Goal: Task Accomplishment & Management: Use online tool/utility

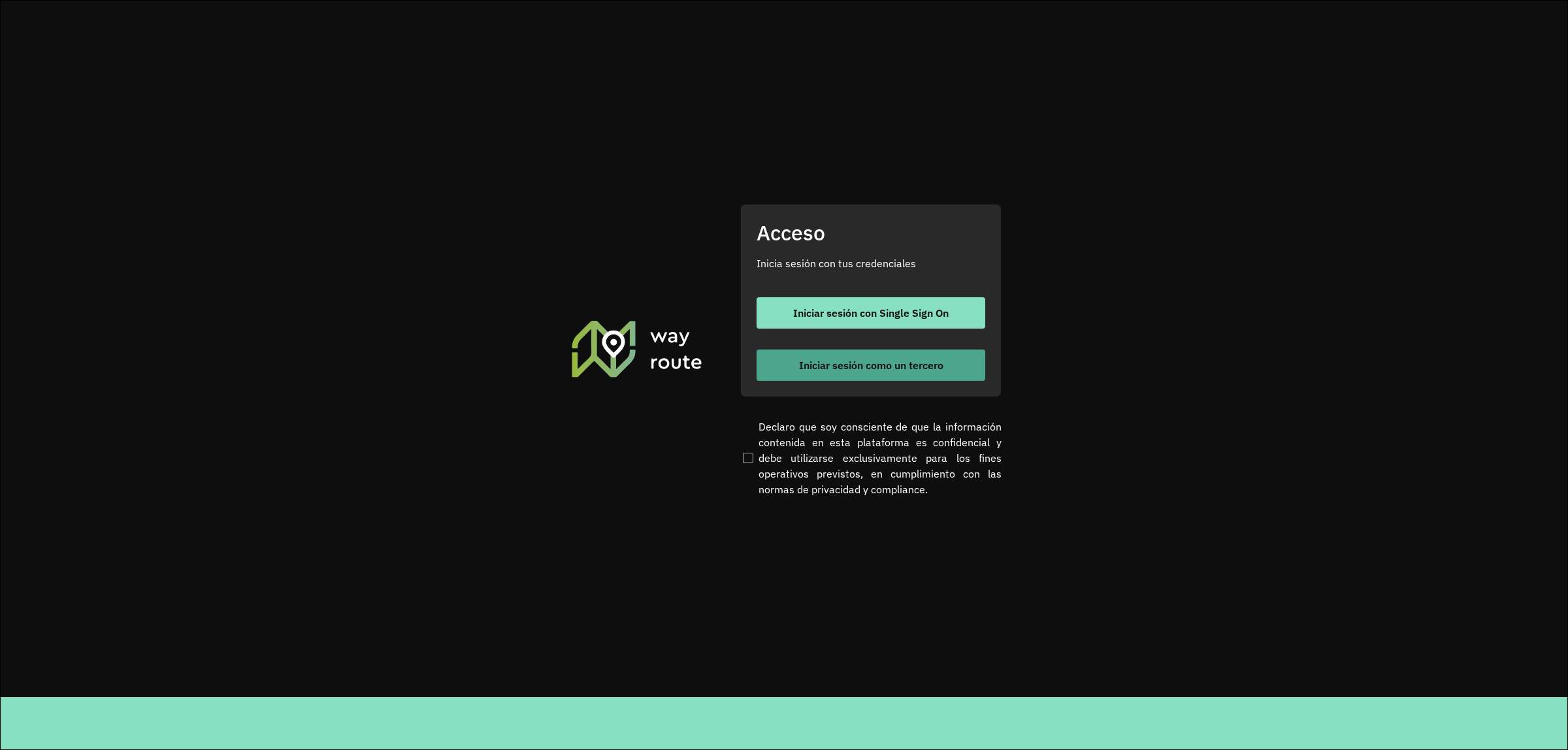
click at [830, 366] on span "Iniciar sesión como un tercero" at bounding box center [871, 365] width 144 height 11
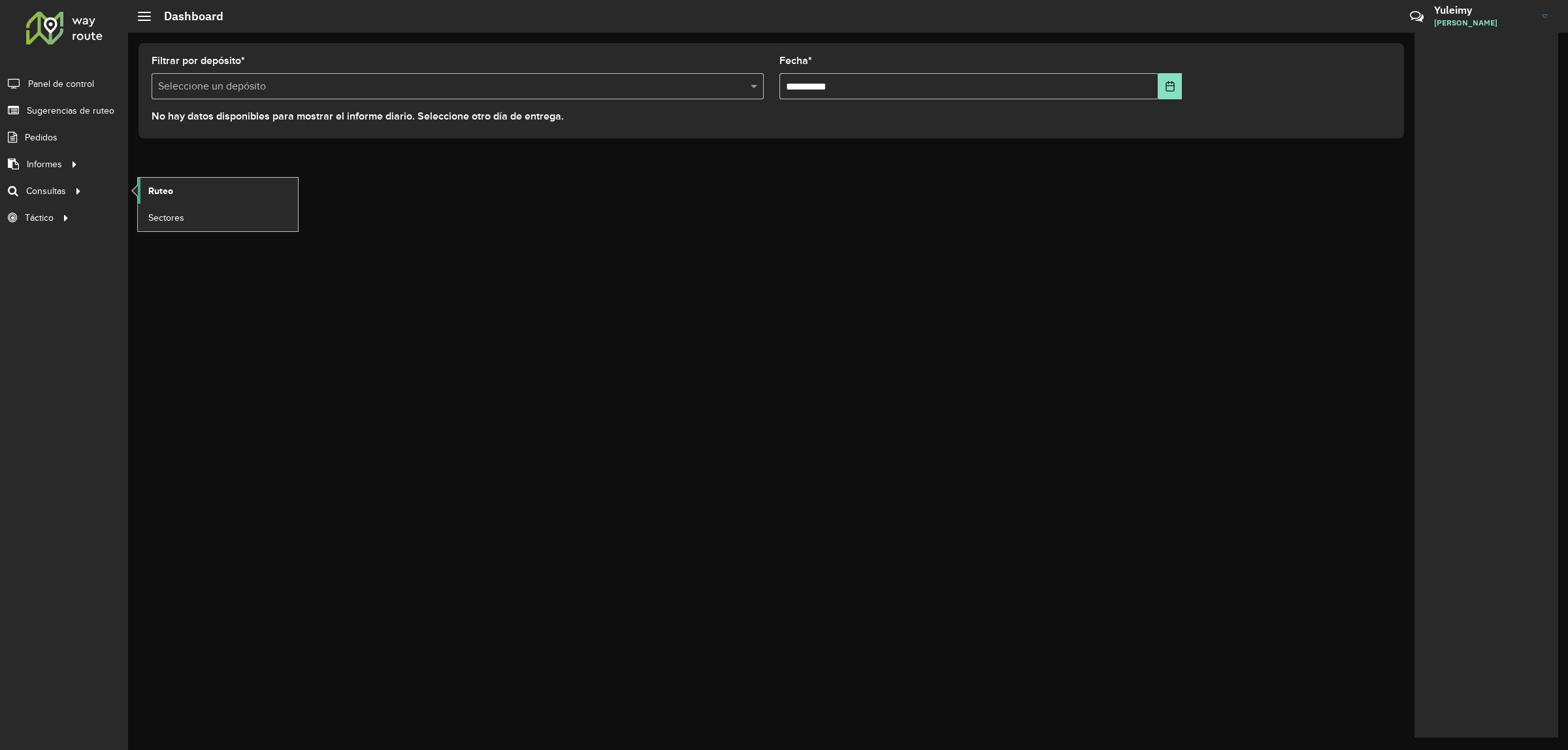
click at [160, 189] on span "Ruteo" at bounding box center [161, 191] width 25 height 14
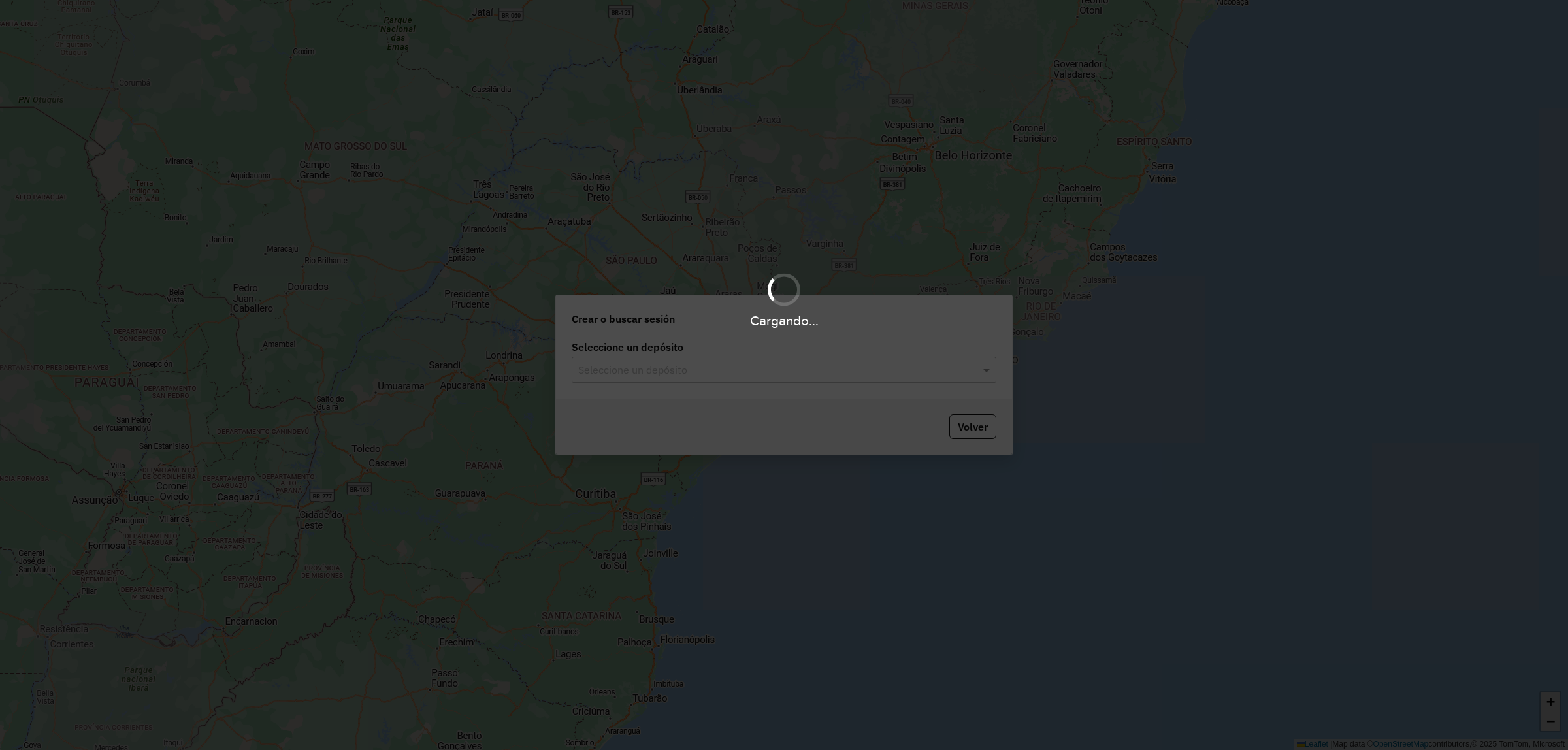
click at [663, 378] on div "Cargando..." at bounding box center [784, 375] width 1568 height 750
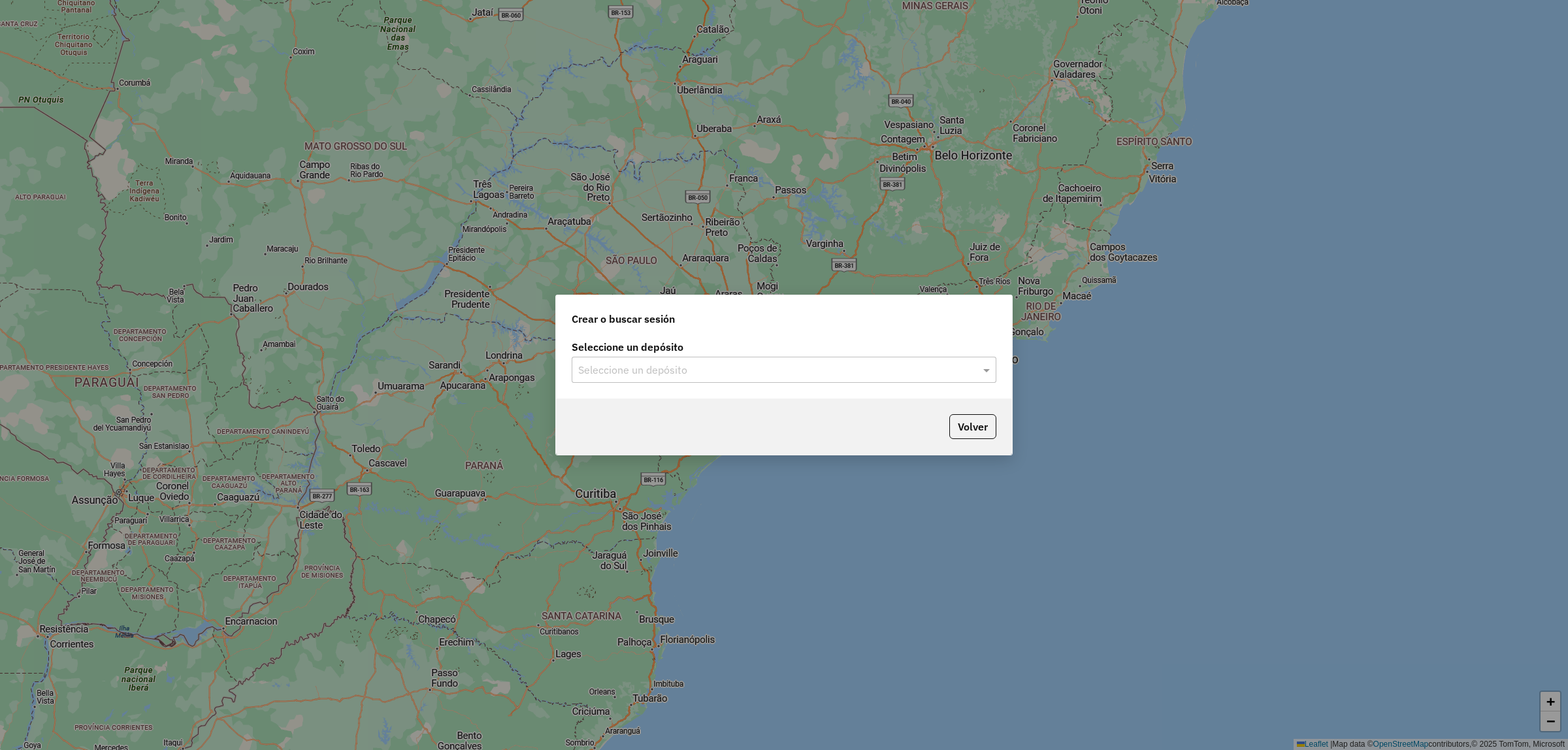
click at [660, 373] on input "text" at bounding box center [771, 371] width 386 height 16
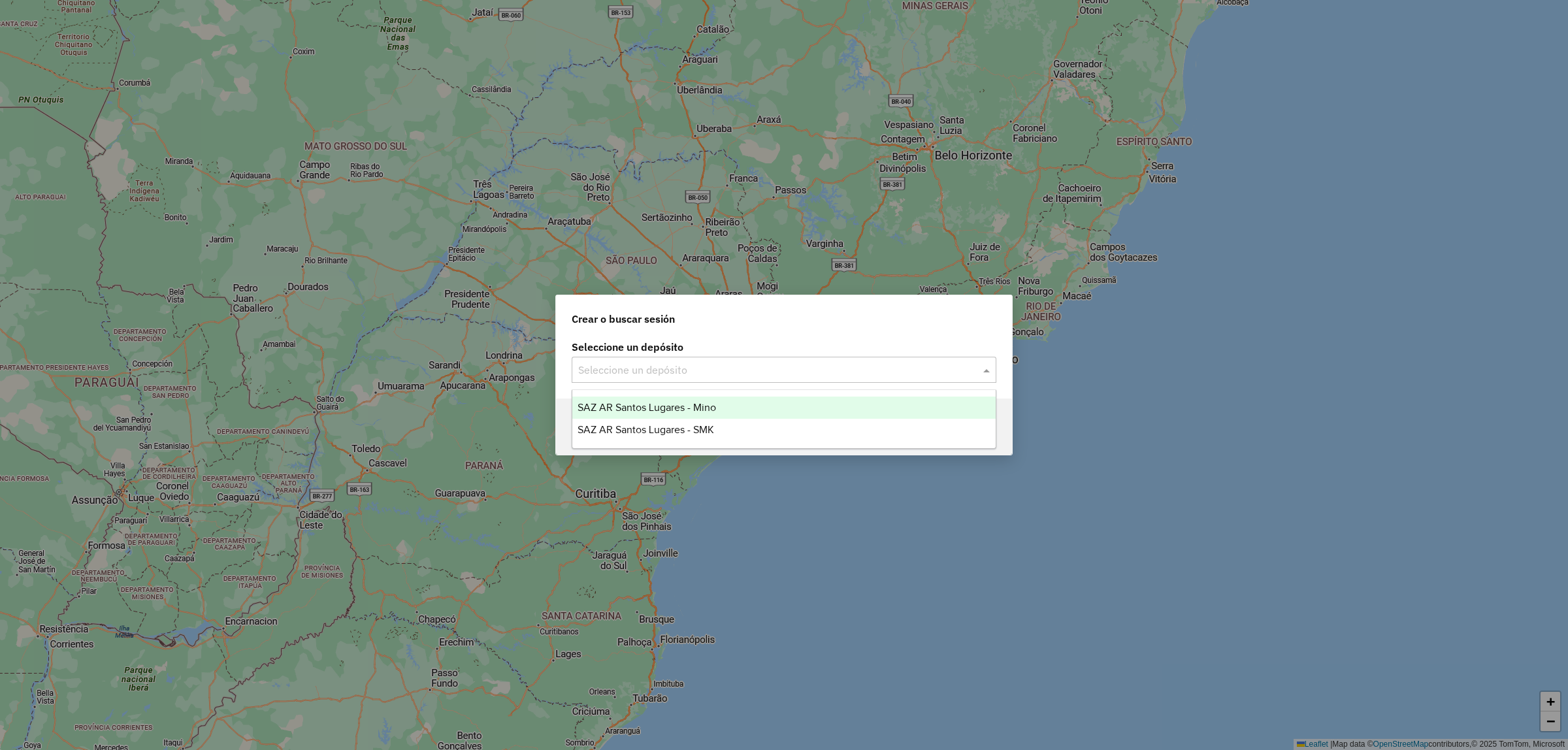
click at [661, 403] on span "SAZ AR Santos Lugares - Mino" at bounding box center [647, 407] width 139 height 11
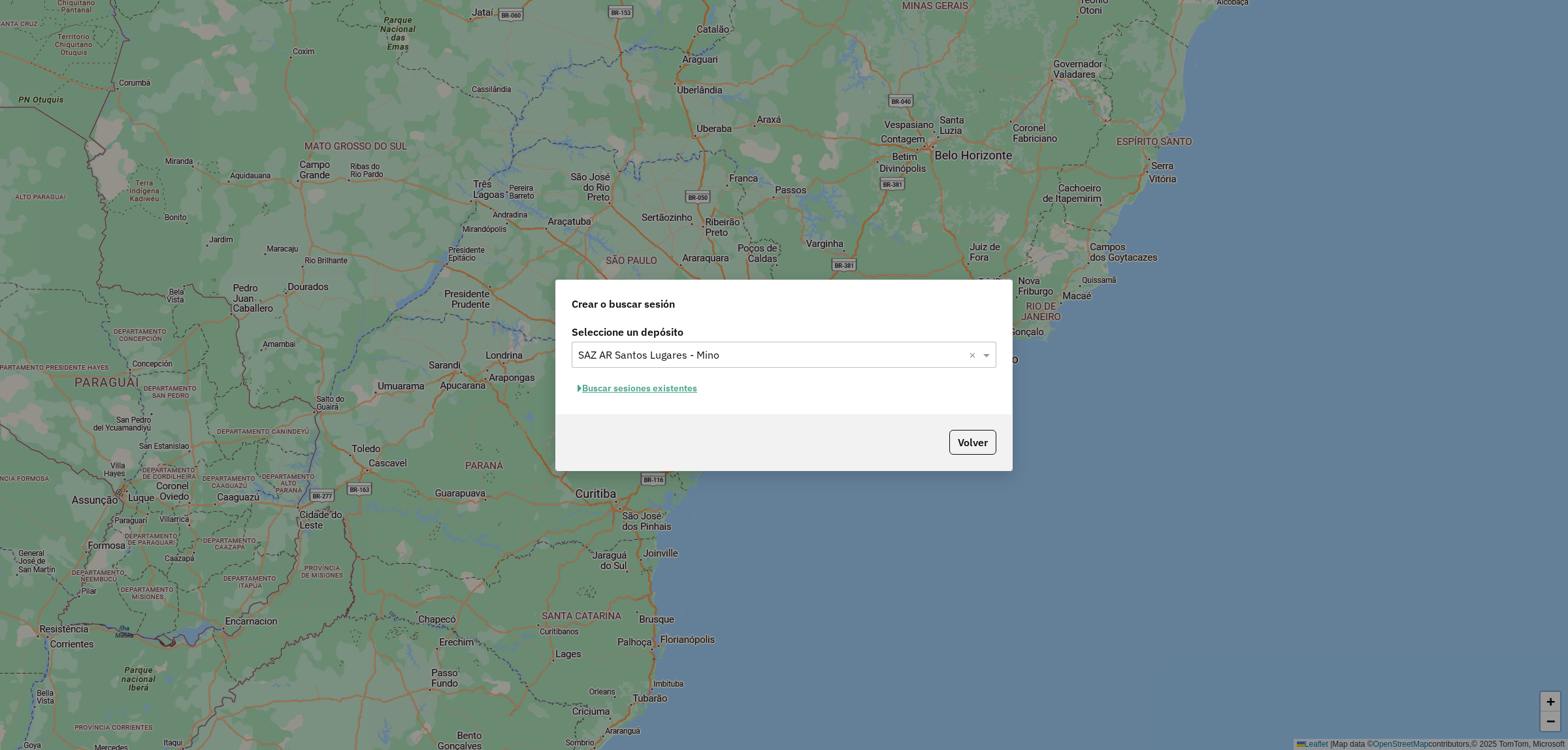
click at [664, 395] on button "Buscar sesiones existentes" at bounding box center [637, 388] width 131 height 20
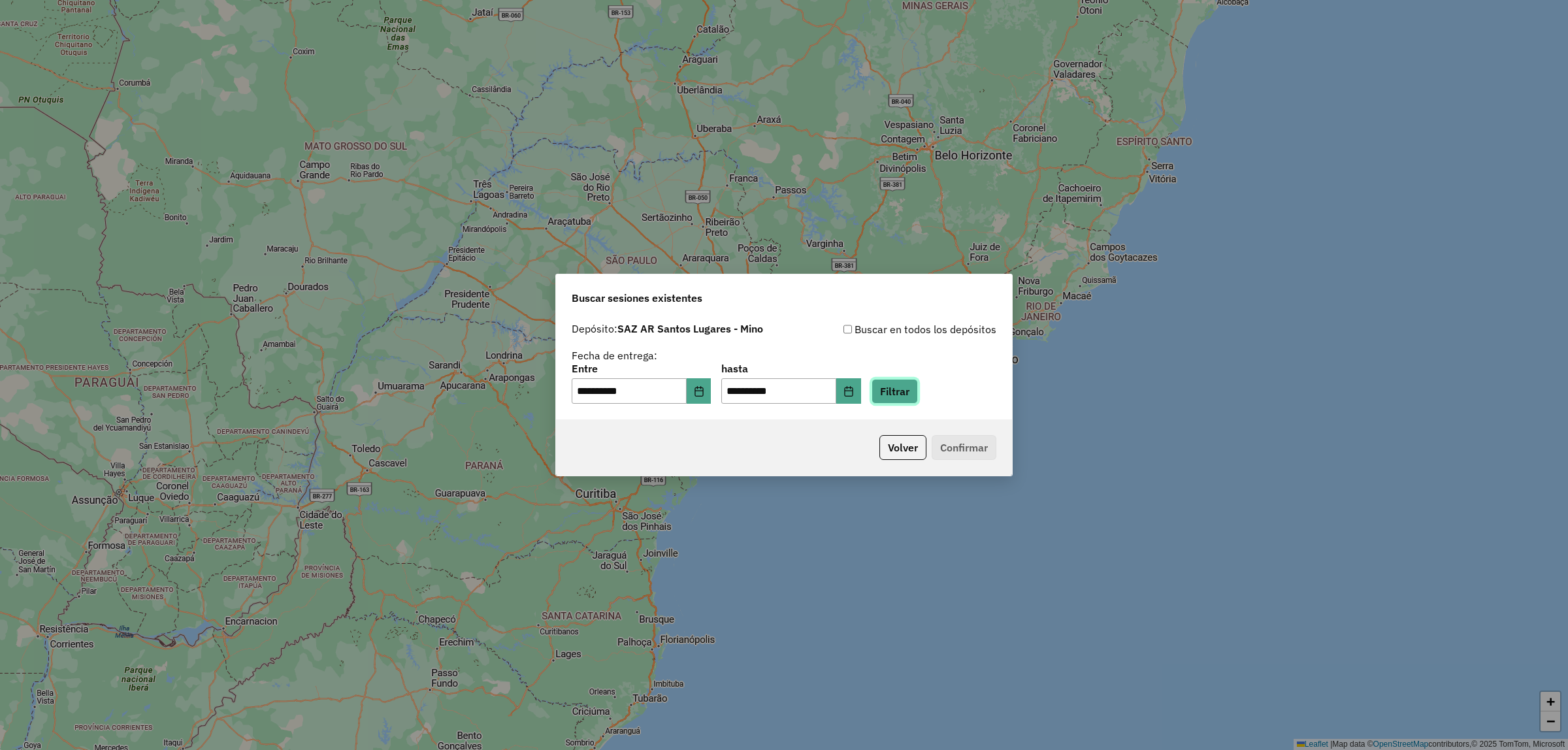
click at [903, 395] on button "Filtrar" at bounding box center [895, 391] width 46 height 25
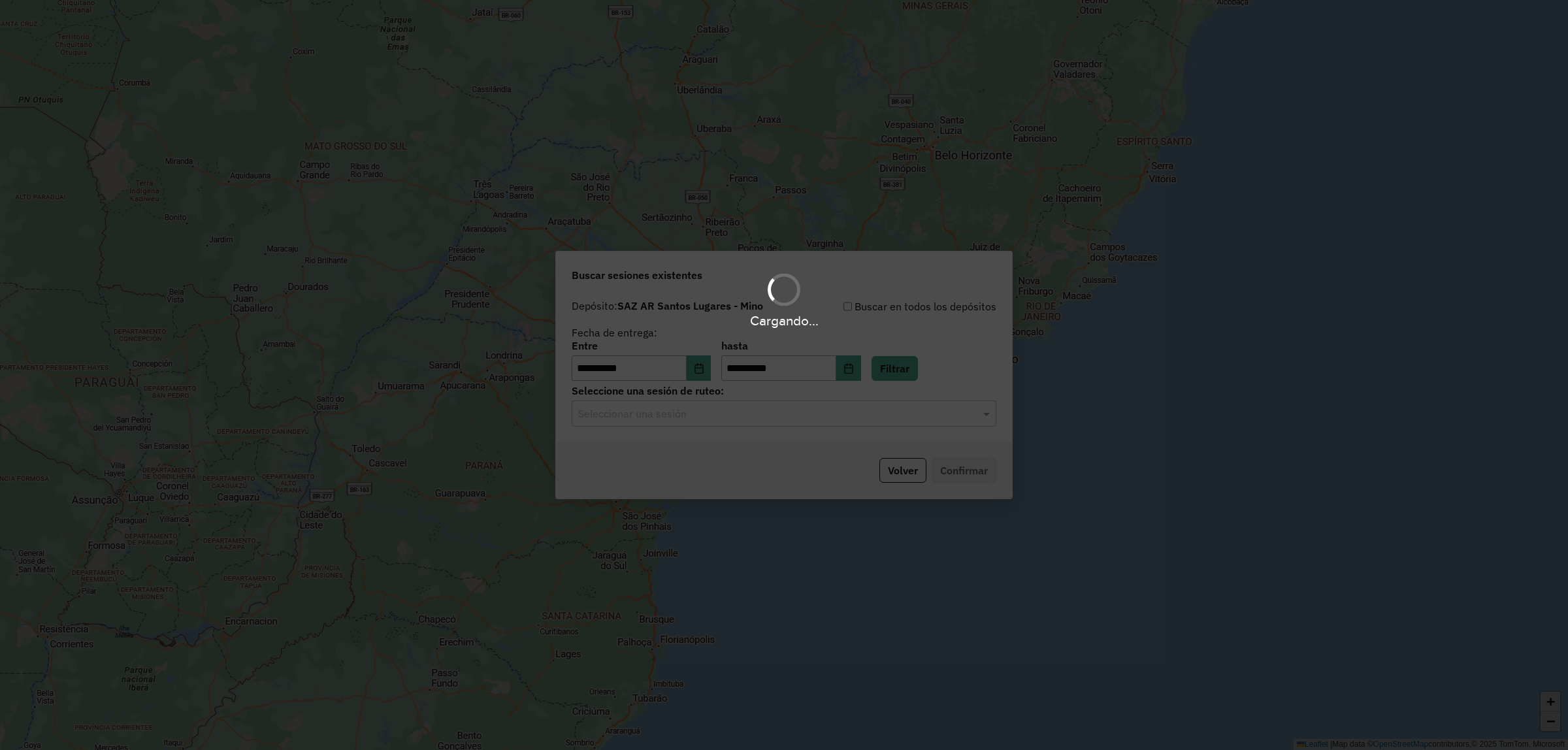
click at [700, 418] on input "text" at bounding box center [771, 414] width 386 height 16
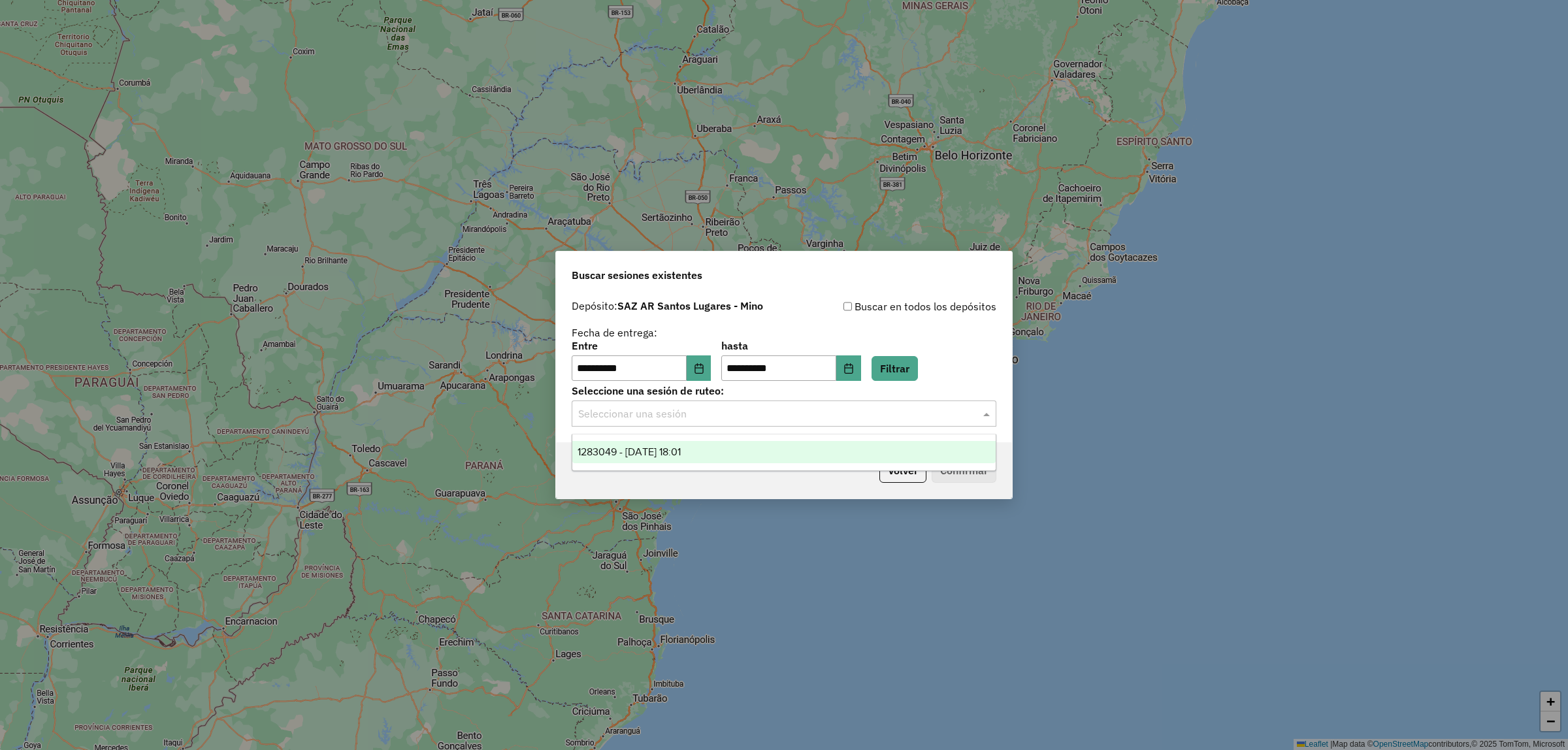
click at [711, 450] on div "1283049 - 26/09/2025 18:01" at bounding box center [784, 451] width 423 height 22
click at [990, 468] on button "Confirmar" at bounding box center [964, 471] width 65 height 25
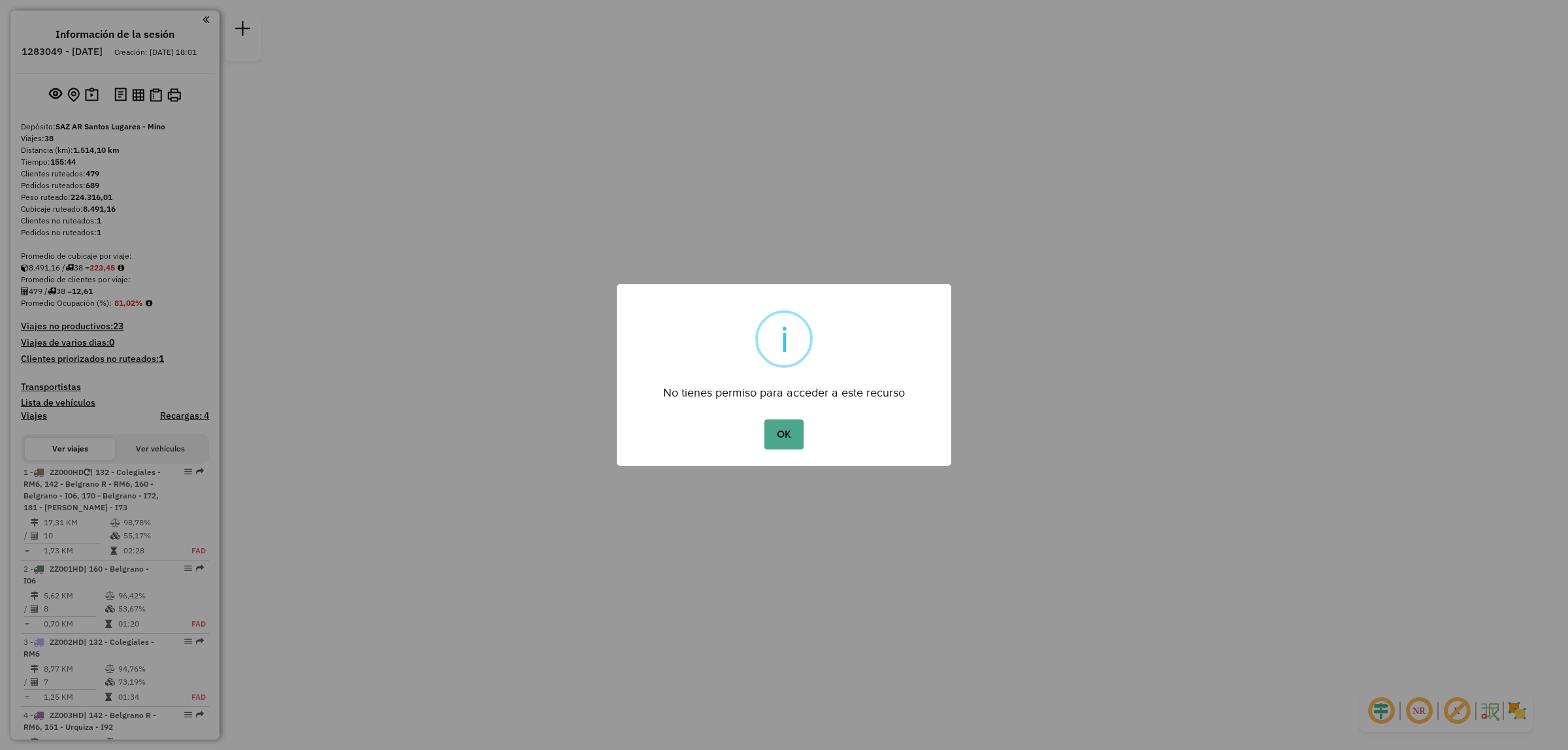
click at [1537, 30] on div "× i No tienes permiso para acceder a este recurso OK No Cancel" at bounding box center [784, 375] width 1568 height 750
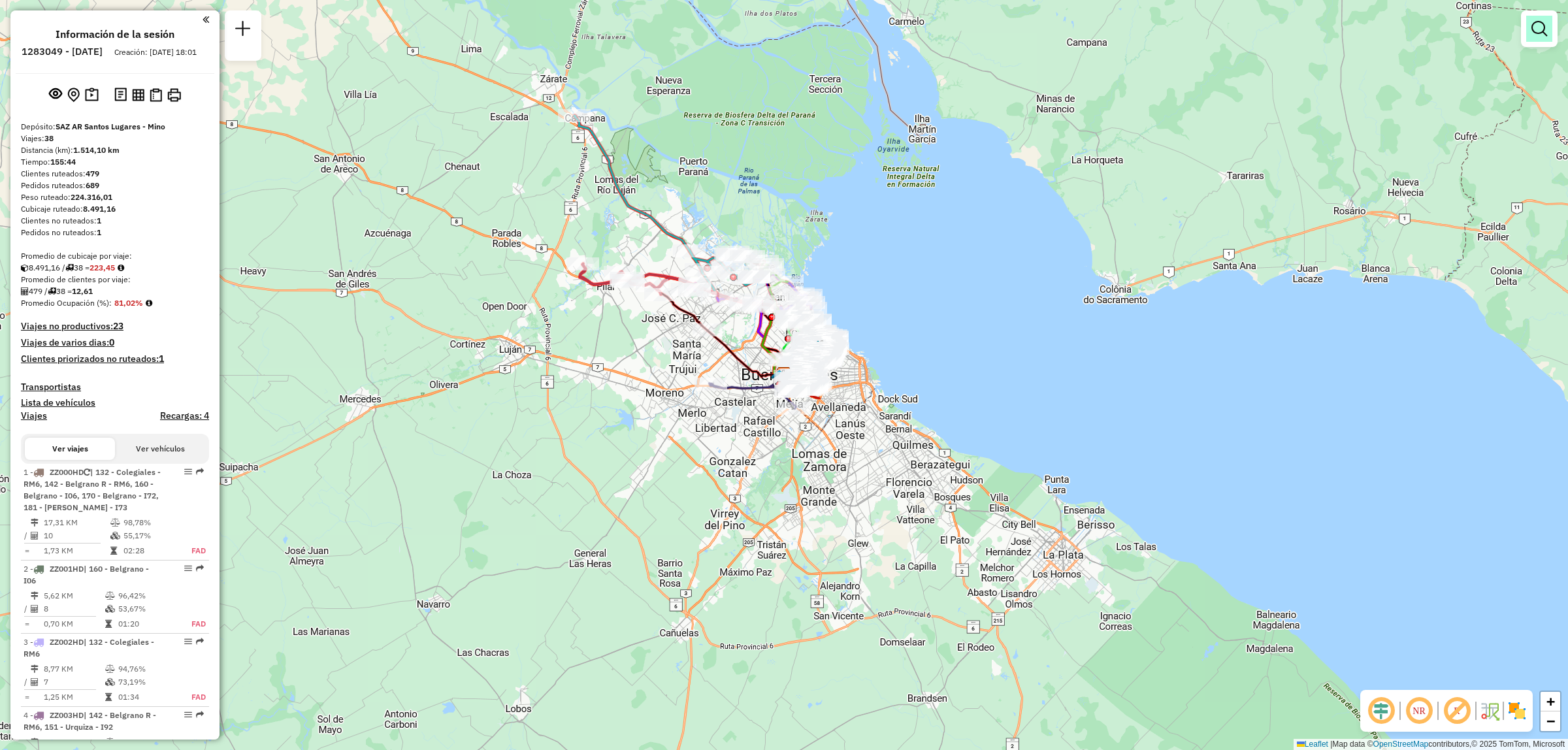
click at [1535, 42] on link at bounding box center [1540, 29] width 27 height 27
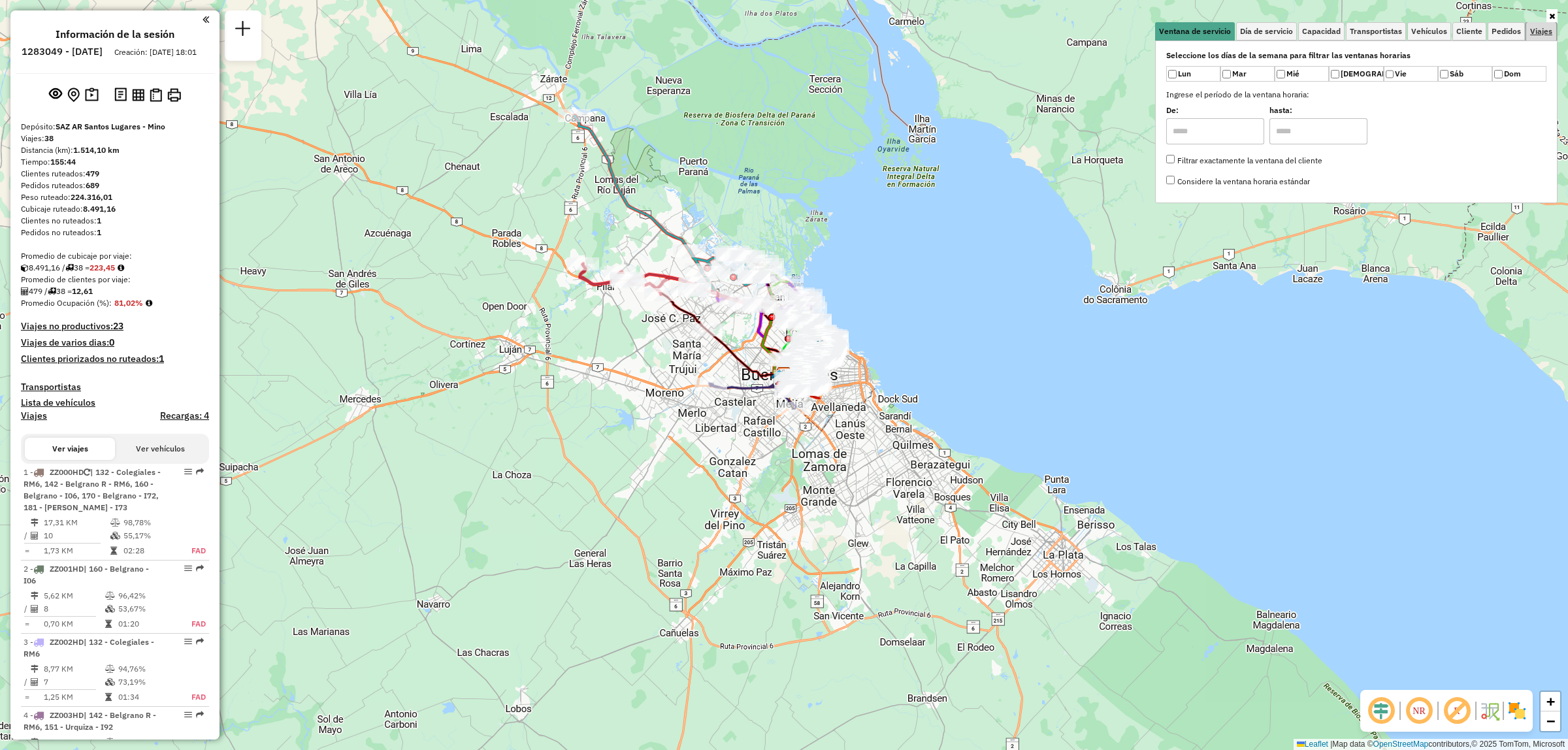
click at [1536, 37] on link "Viajes" at bounding box center [1541, 31] width 30 height 19
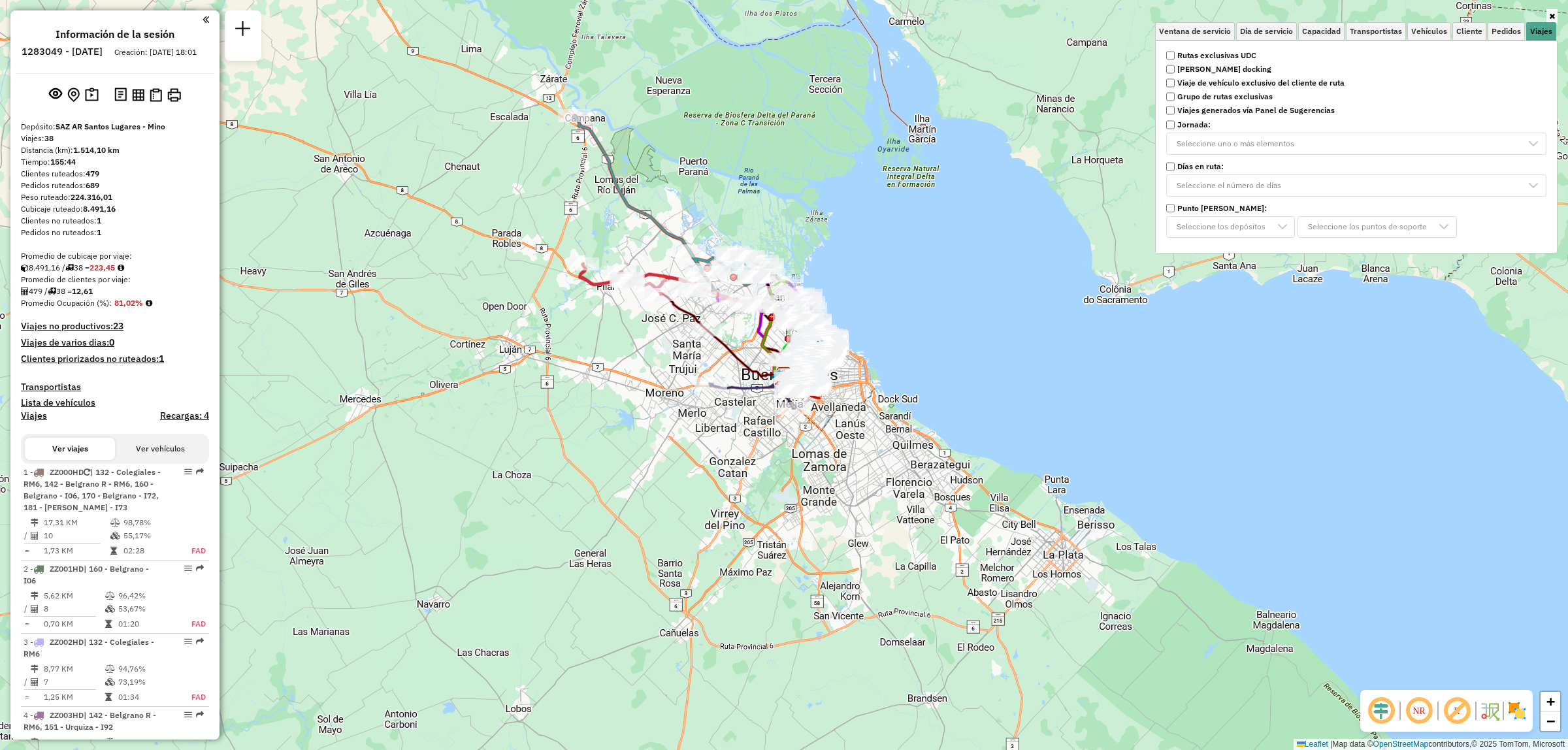
click at [1220, 57] on strong "Rutas exclusivas UDC" at bounding box center [1217, 55] width 79 height 11
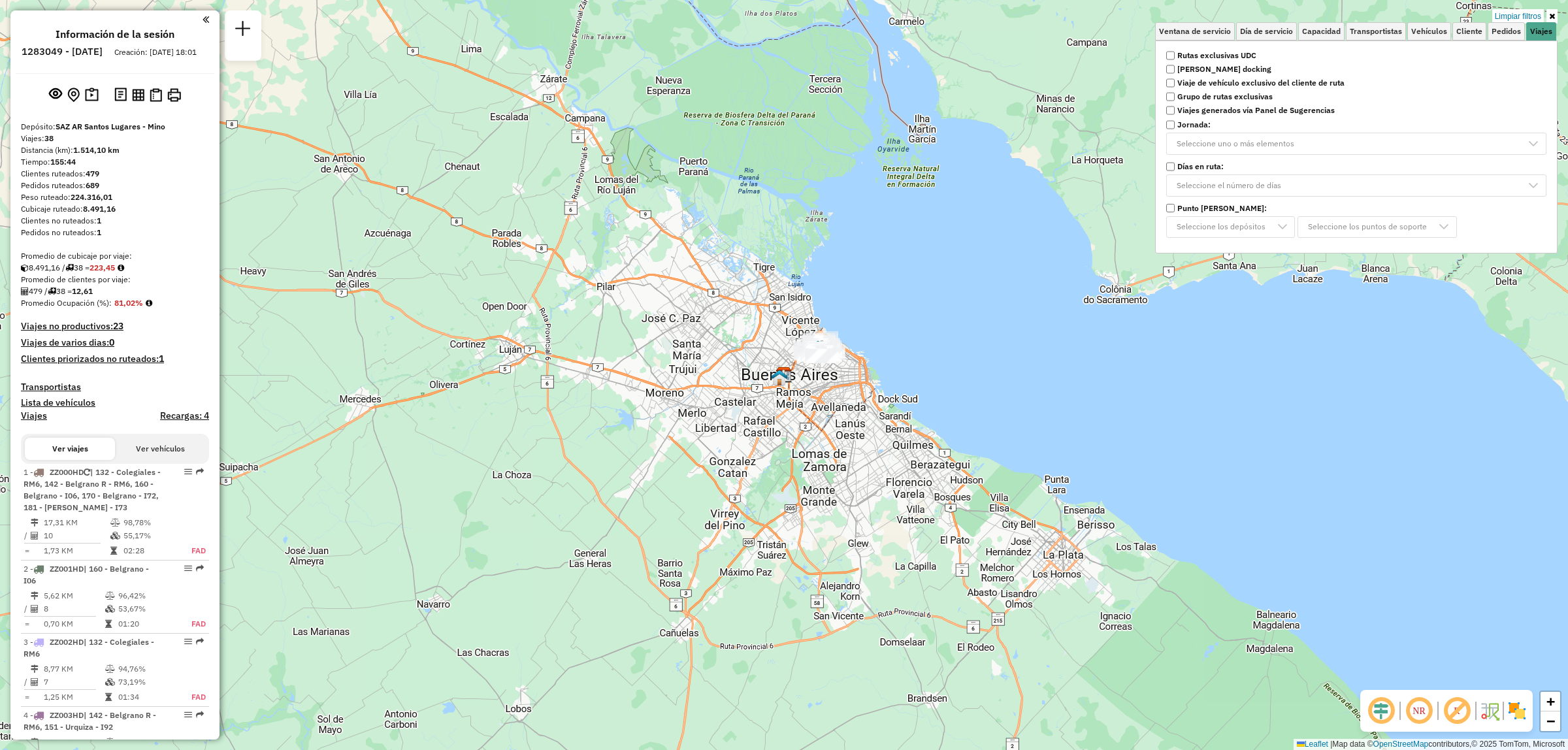
click at [883, 328] on div "Limpiar filtros Ventana de servicio Día de servicio Capacidad Transportistas Ve…" at bounding box center [784, 375] width 1568 height 750
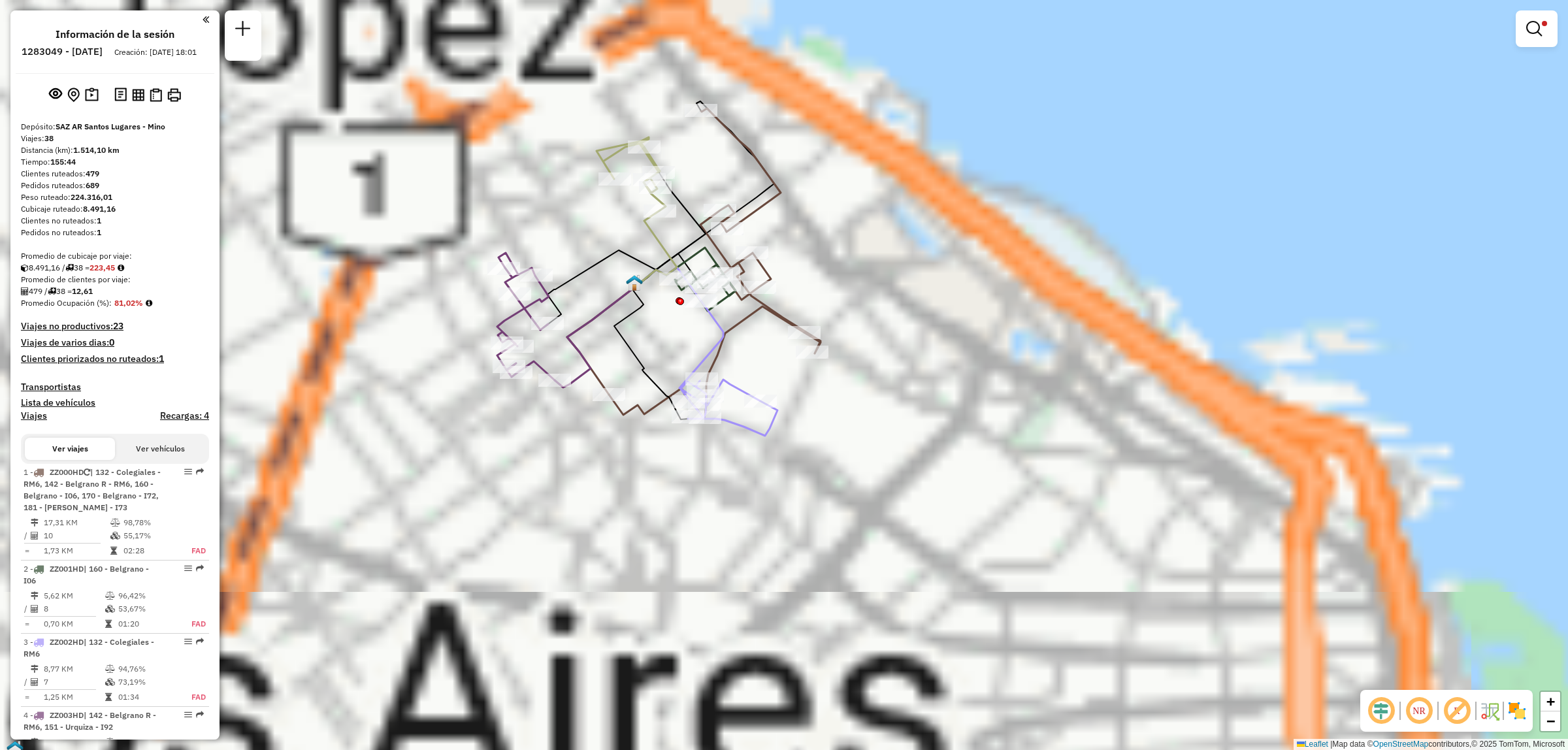
drag, startPoint x: 785, startPoint y: 371, endPoint x: 853, endPoint y: 425, distance: 86.8
click at [853, 425] on div "Limpiar filtros Ventana de servicio Día de servicio Capacidad Transportistas Ve…" at bounding box center [784, 375] width 1568 height 750
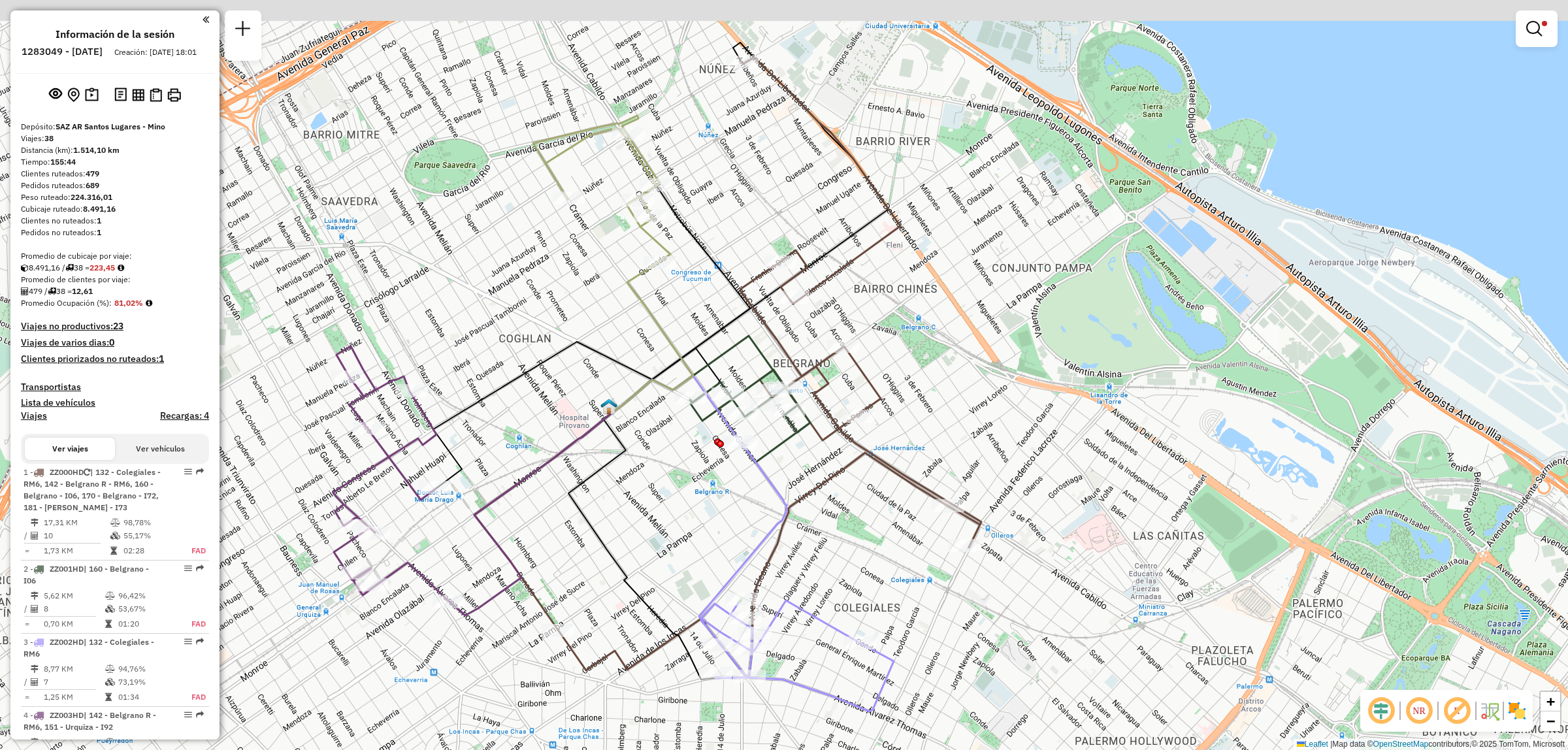
drag, startPoint x: 683, startPoint y: 423, endPoint x: 677, endPoint y: 537, distance: 114.2
click at [677, 537] on div "Limpiar filtros Ventana de servicio Día de servicio Capacidad Transportistas Ve…" at bounding box center [784, 375] width 1568 height 750
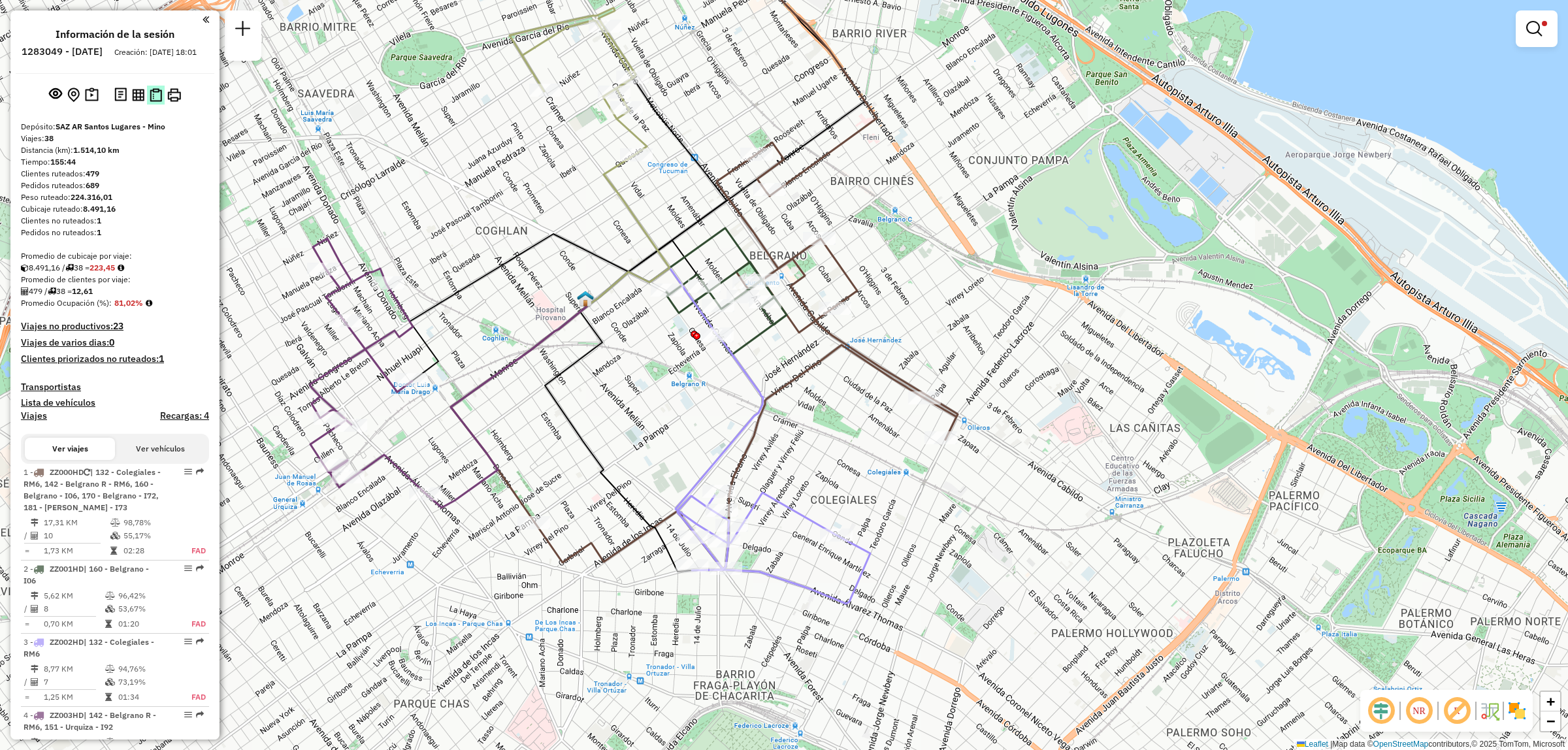
click at [151, 102] on img at bounding box center [156, 96] width 12 height 14
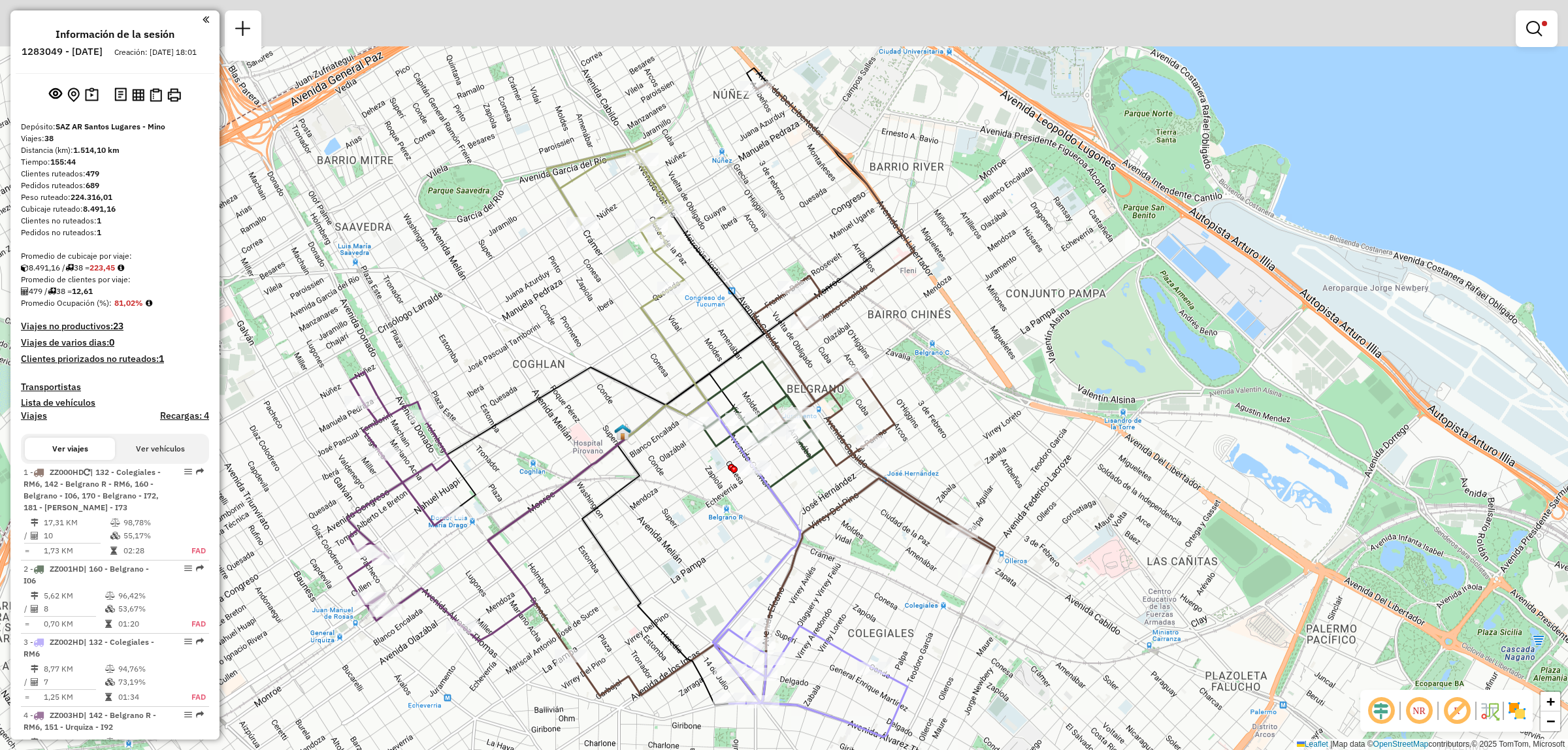
drag, startPoint x: 656, startPoint y: 268, endPoint x: 651, endPoint y: 364, distance: 96.1
click at [651, 364] on div "Limpiar filtros Ventana de servicio Día de servicio Capacidad Transportistas Ve…" at bounding box center [784, 375] width 1568 height 750
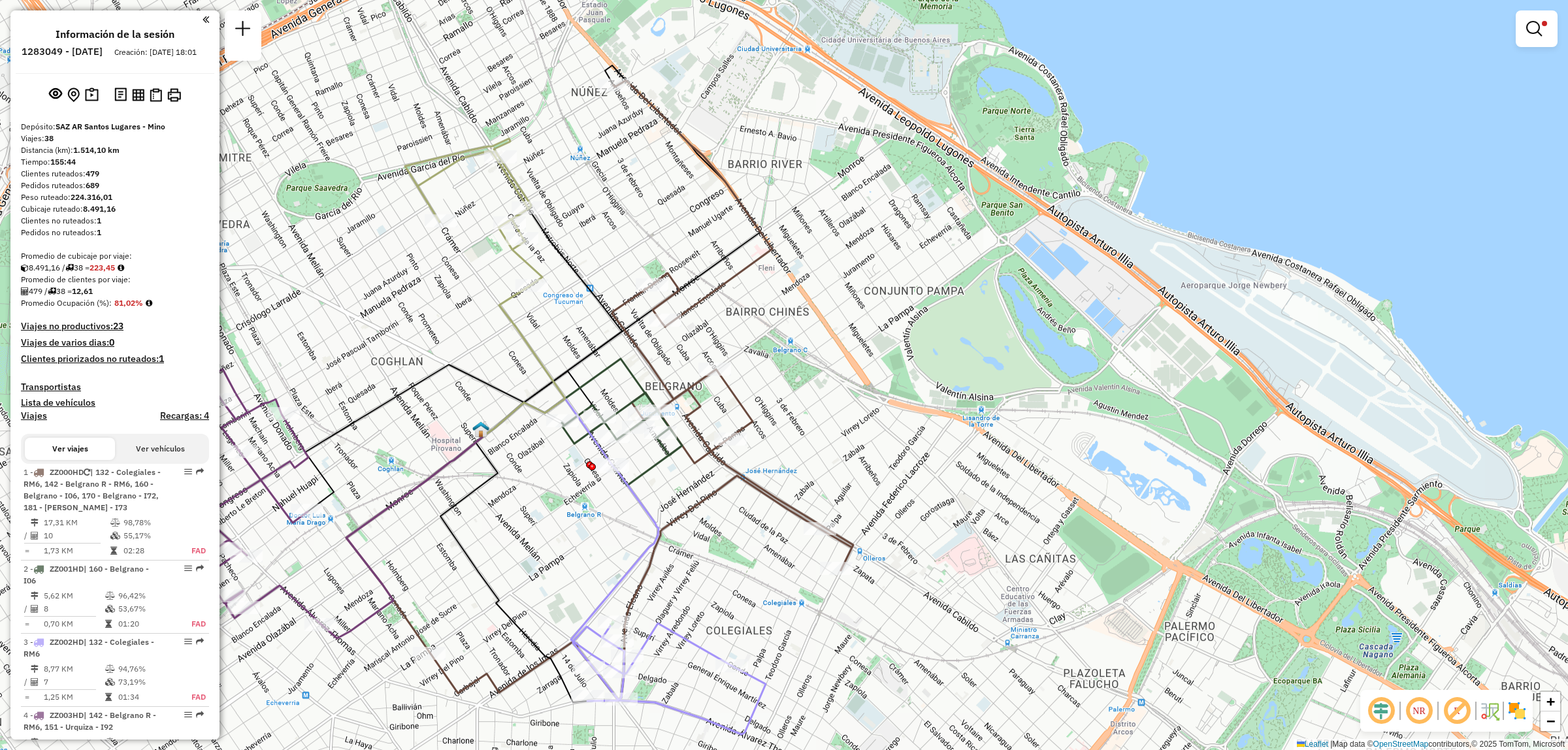
drag, startPoint x: 605, startPoint y: 417, endPoint x: 616, endPoint y: 509, distance: 92.7
click at [616, 509] on div "Limpiar filtros Ventana de servicio Día de servicio Capacidad Transportistas Ve…" at bounding box center [784, 375] width 1568 height 750
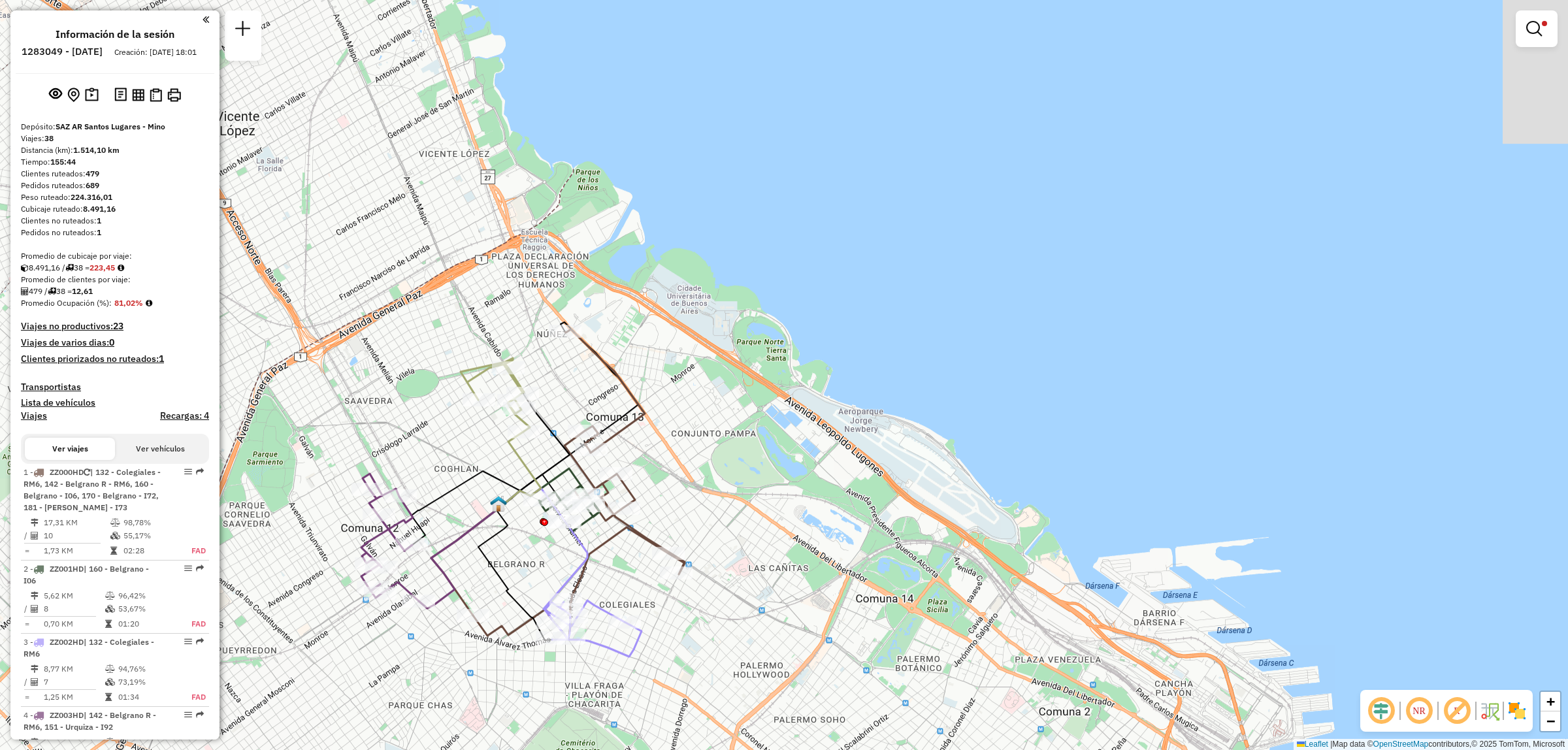
drag, startPoint x: 508, startPoint y: 646, endPoint x: 517, endPoint y: 625, distance: 22.8
click at [516, 627] on div "Limpiar filtros Ventana de servicio Día de servicio Capacidad Transportistas Ve…" at bounding box center [784, 375] width 1568 height 750
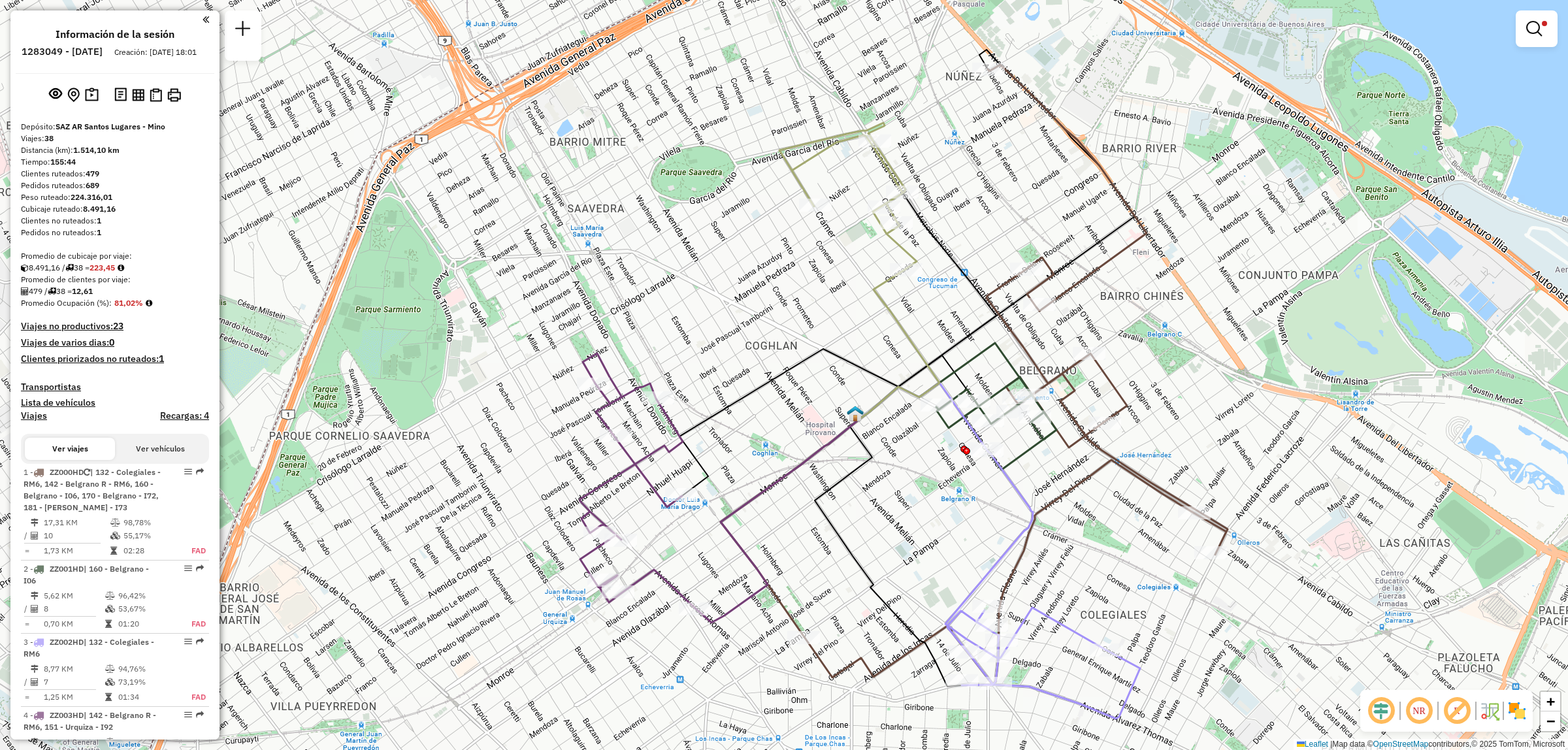
drag, startPoint x: 1105, startPoint y: 484, endPoint x: 1115, endPoint y: 426, distance: 58.9
click at [1115, 426] on div "Limpiar filtros Ventana de servicio Día de servicio Capacidad Transportistas Ve…" at bounding box center [784, 375] width 1568 height 750
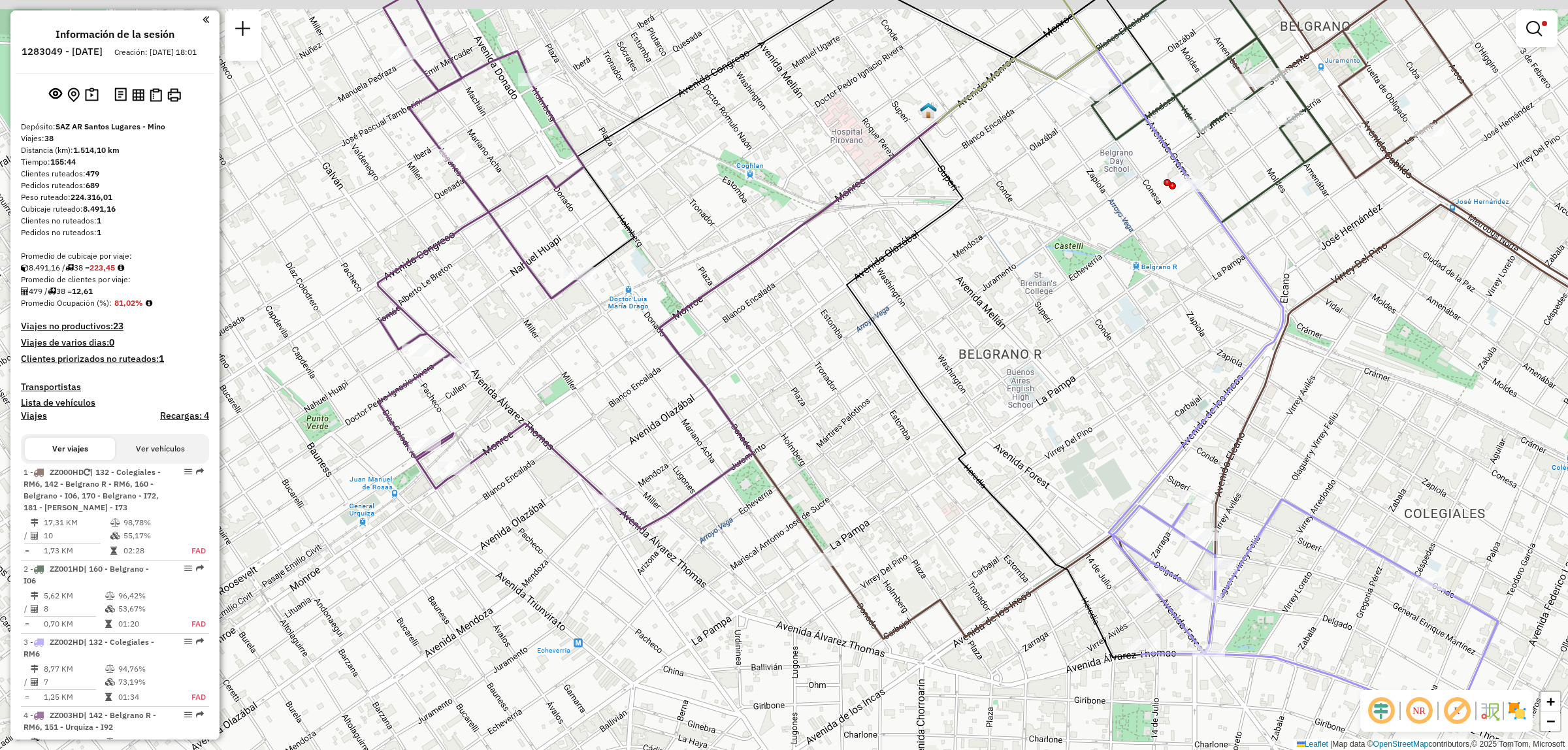
drag, startPoint x: 521, startPoint y: 331, endPoint x: 531, endPoint y: 363, distance: 33.5
click at [534, 370] on div "Limpiar filtros Ventana de servicio Día de servicio Capacidad Transportistas Ve…" at bounding box center [784, 375] width 1568 height 750
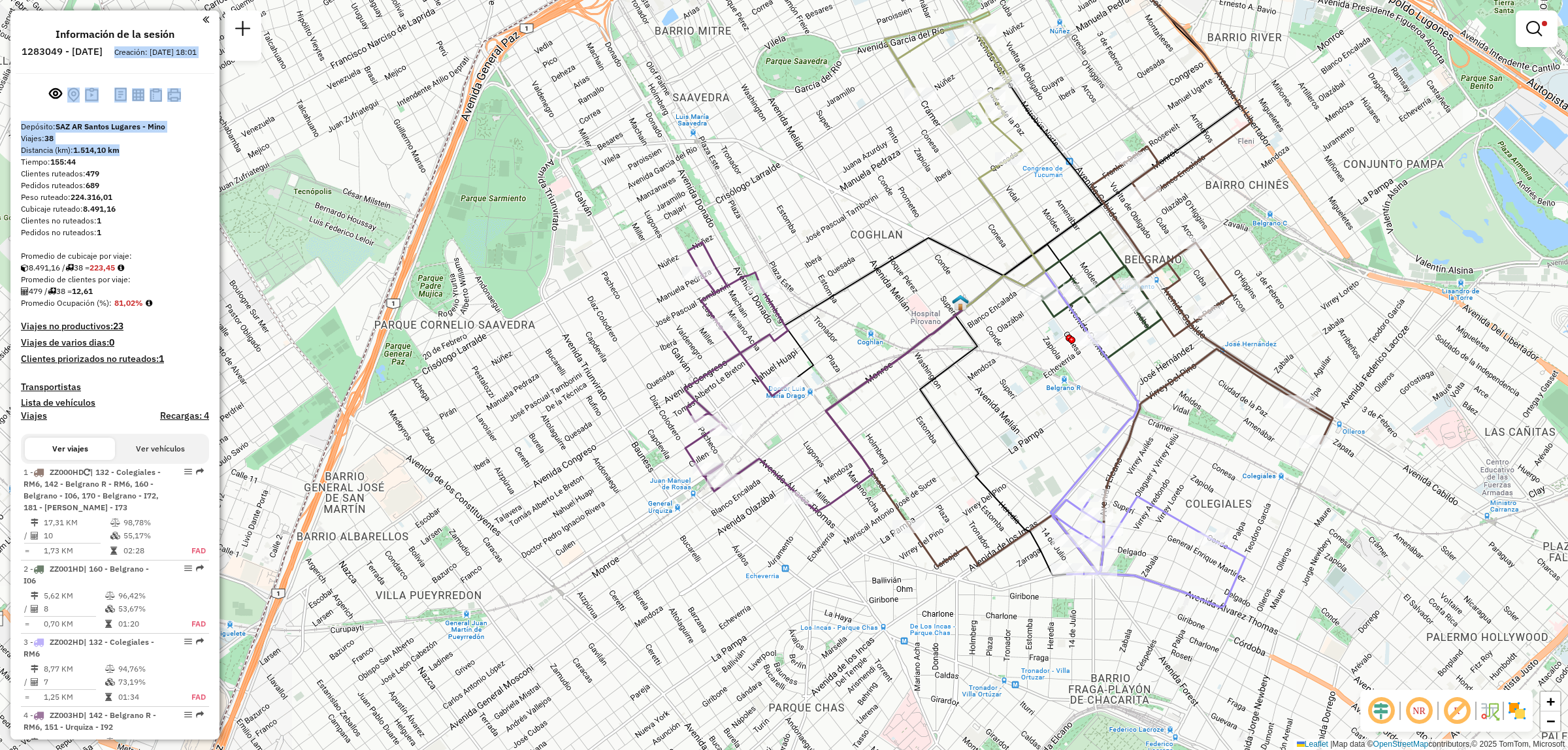
drag, startPoint x: 144, startPoint y: 60, endPoint x: 165, endPoint y: 164, distance: 106.1
click at [164, 164] on div "Información de la sesión 1283049 - 26/09/2025 Creación: 25/09/2025 18:01 Depósi…" at bounding box center [115, 375] width 209 height 729
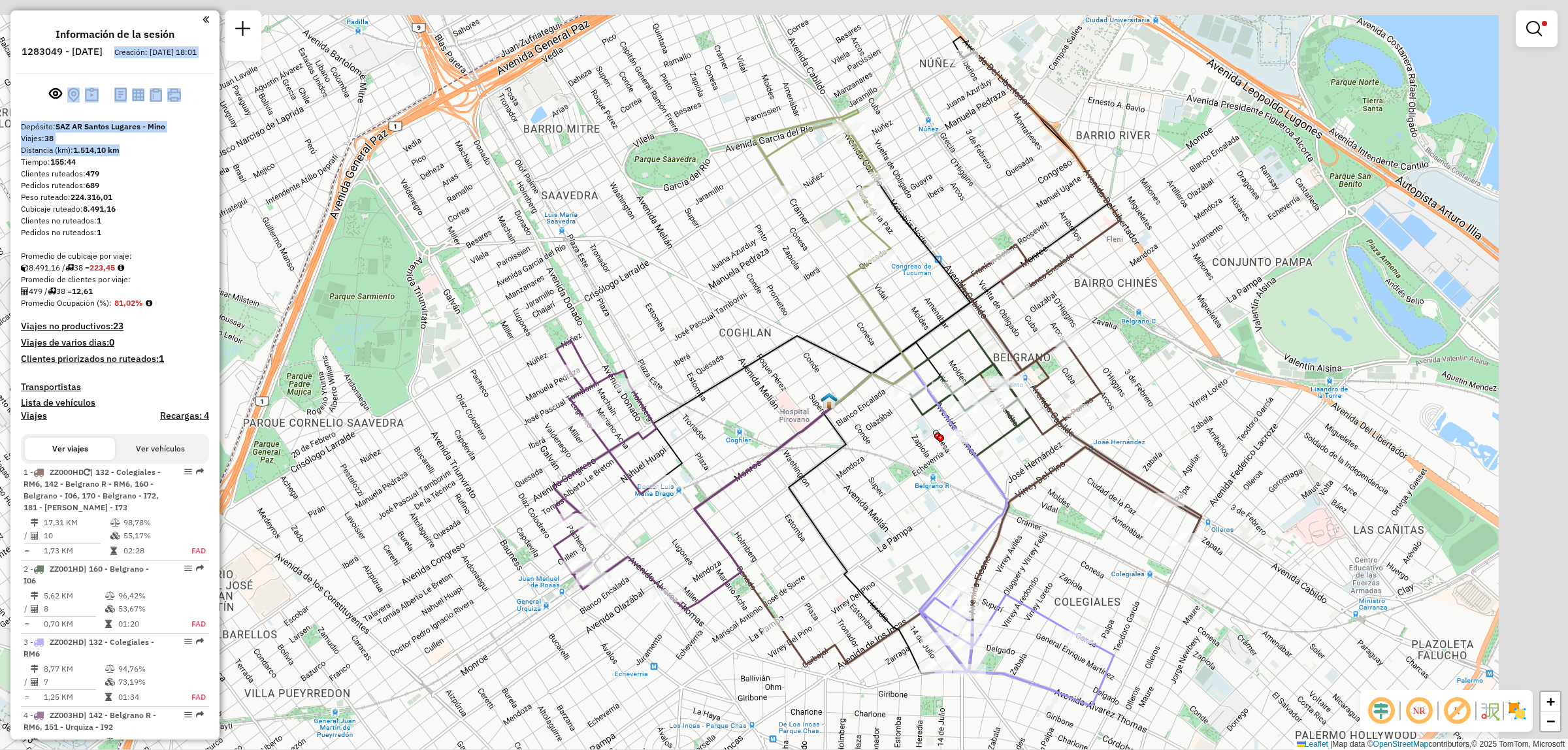
drag, startPoint x: 369, startPoint y: 191, endPoint x: 176, endPoint y: 333, distance: 239.6
click at [176, 333] on hb-router-mapa "Información de la sesión 1283049 - 26/09/2025 Creación: 25/09/2025 18:01 Depósi…" at bounding box center [784, 375] width 1568 height 750
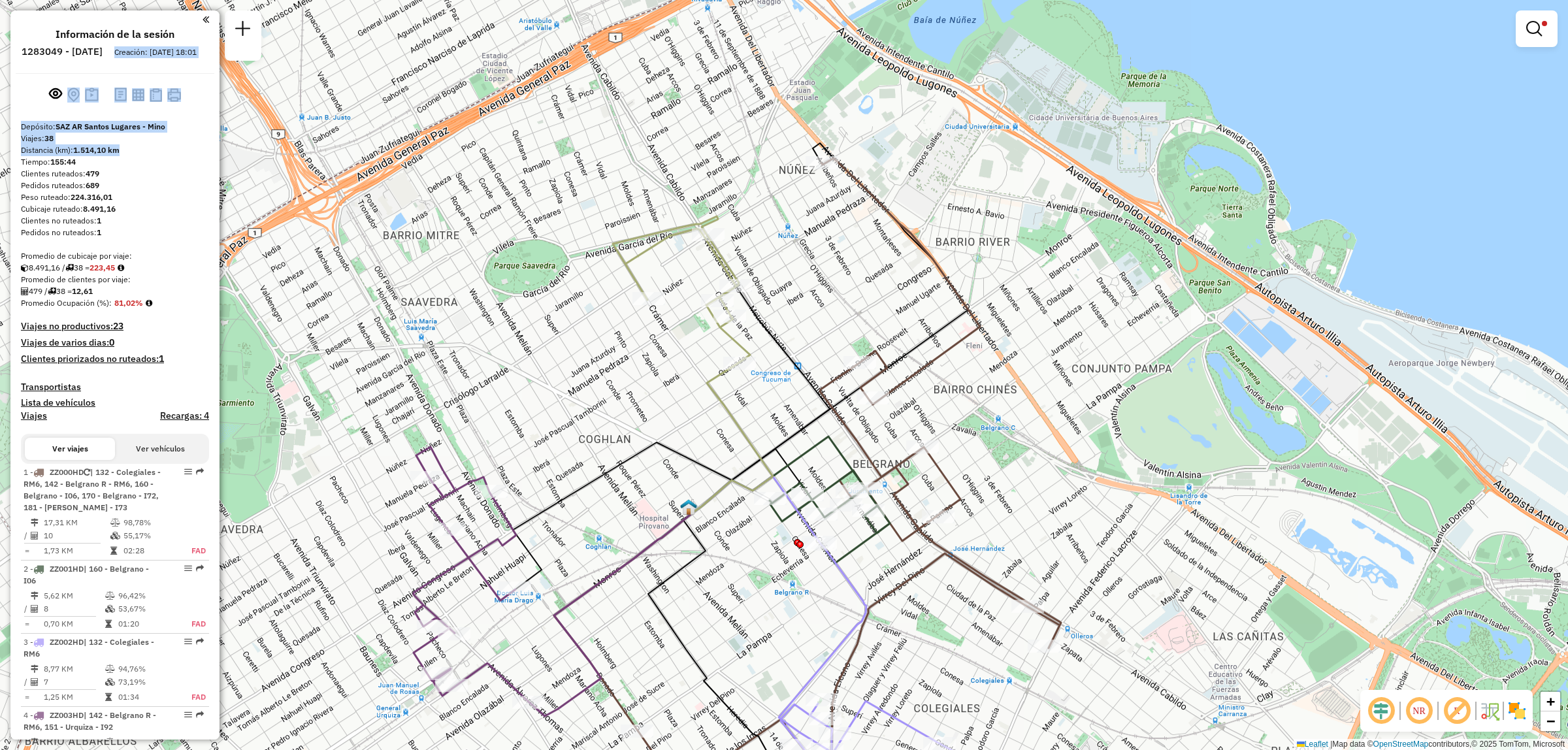
click at [789, 282] on div "Limpiar filtros Ventana de servicio Día de servicio Capacidad Transportistas Ve…" at bounding box center [784, 375] width 1568 height 750
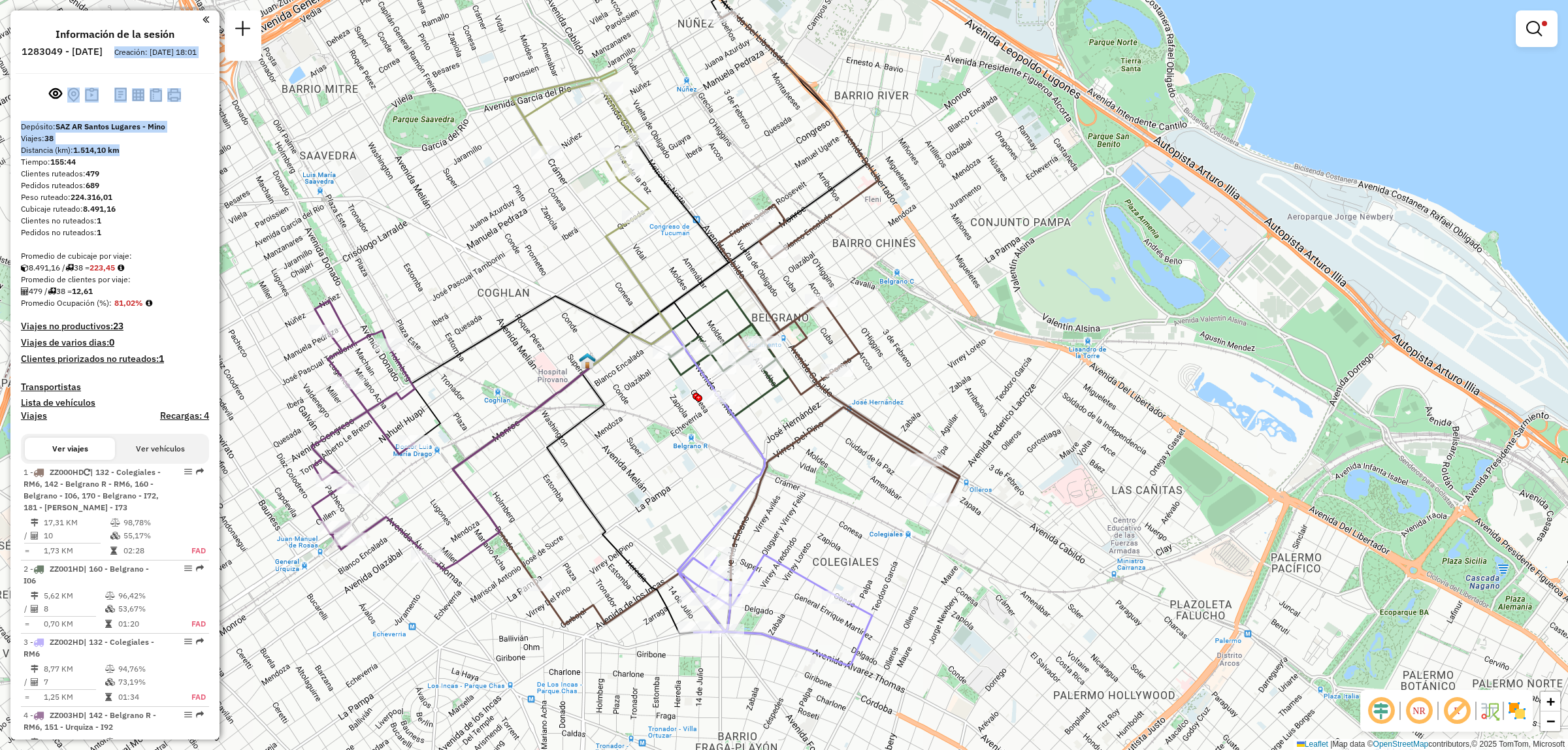
drag, startPoint x: 525, startPoint y: 573, endPoint x: 501, endPoint y: 549, distance: 33.9
click at [501, 549] on div "Limpiar filtros Ventana de servicio Día de servicio Capacidad Transportistas Ve…" at bounding box center [784, 375] width 1568 height 750
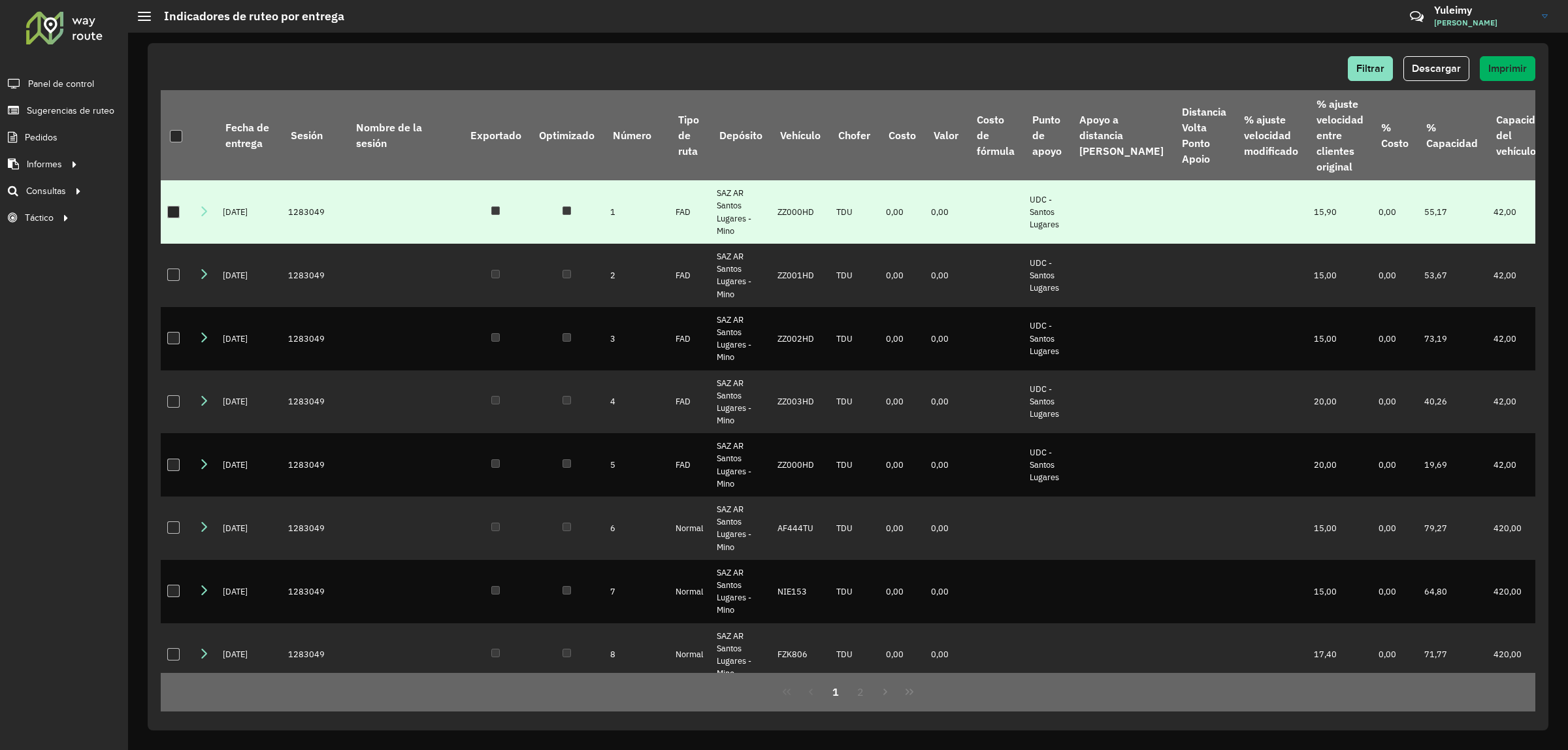
click at [177, 218] on div at bounding box center [173, 212] width 12 height 12
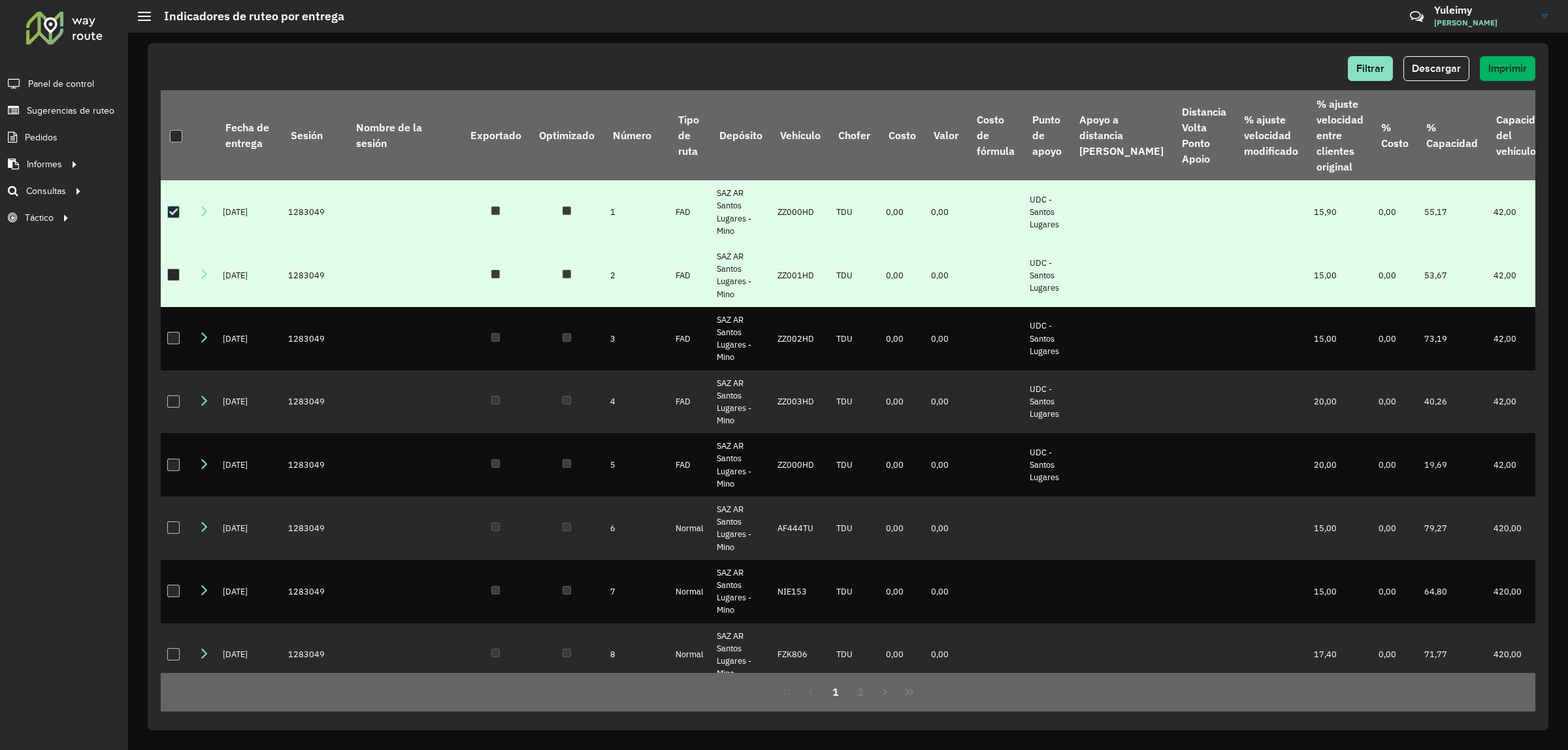
click at [173, 281] on div at bounding box center [173, 274] width 12 height 12
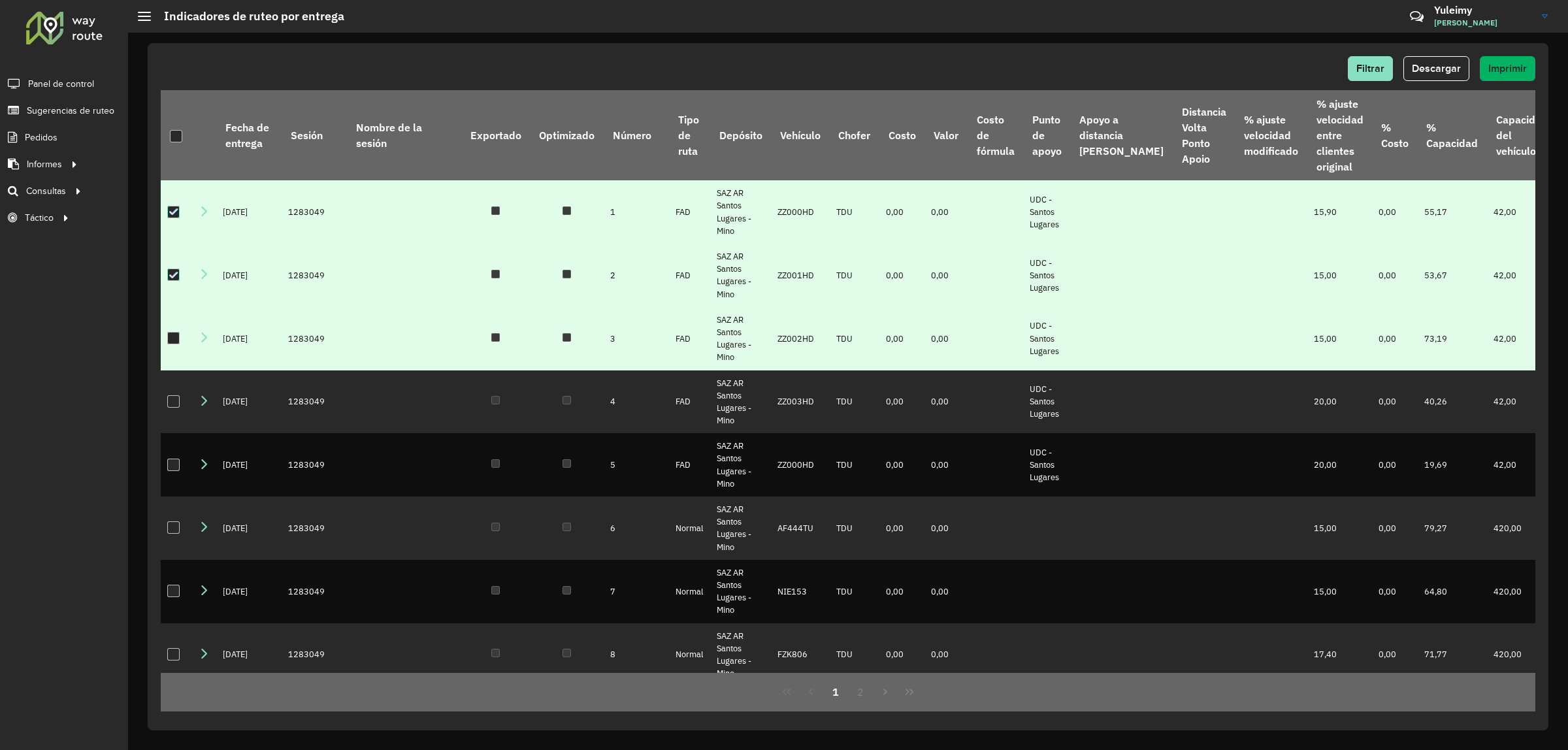
click at [164, 371] on td at bounding box center [176, 339] width 31 height 64
click at [172, 344] on div at bounding box center [173, 338] width 12 height 12
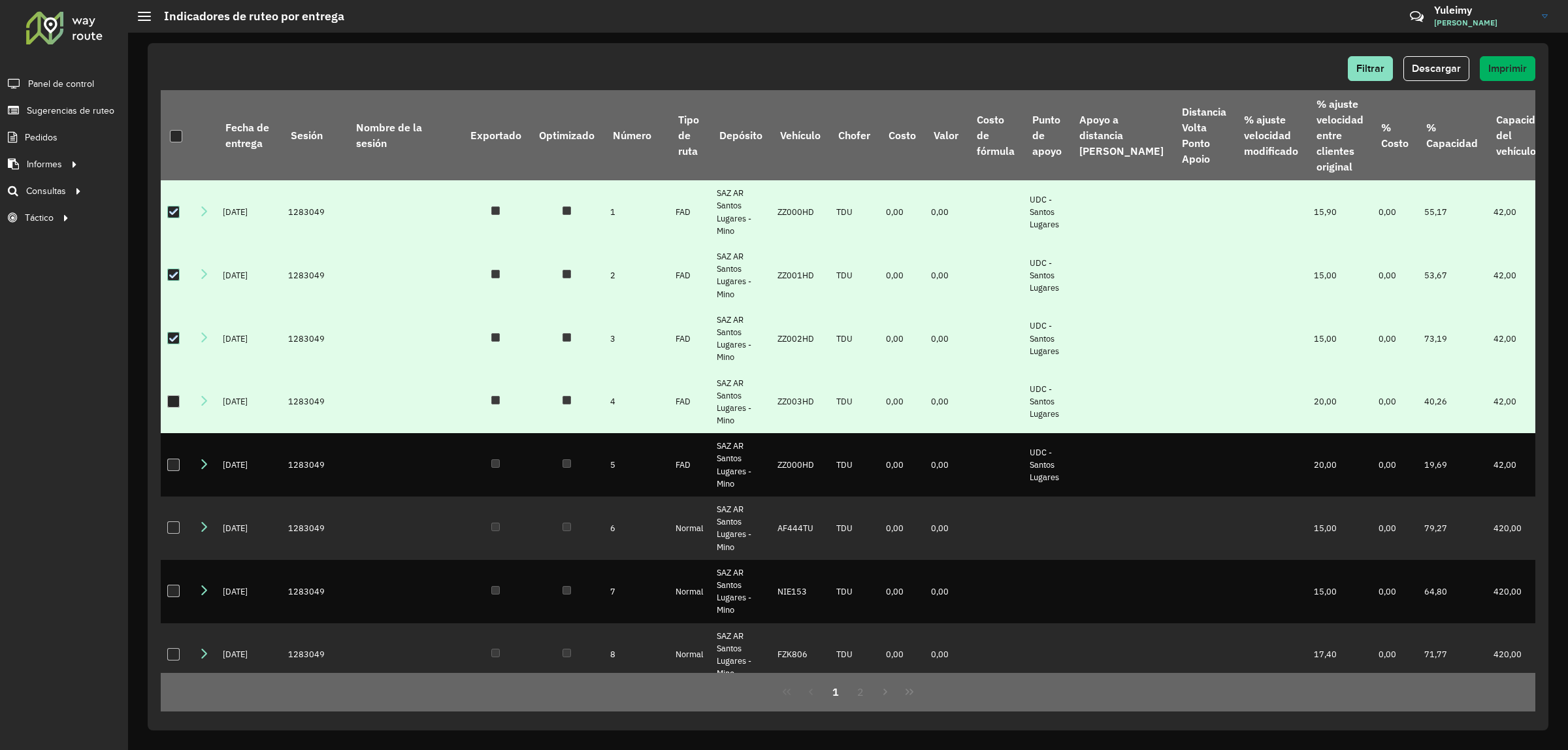
click at [174, 408] on div at bounding box center [173, 402] width 12 height 12
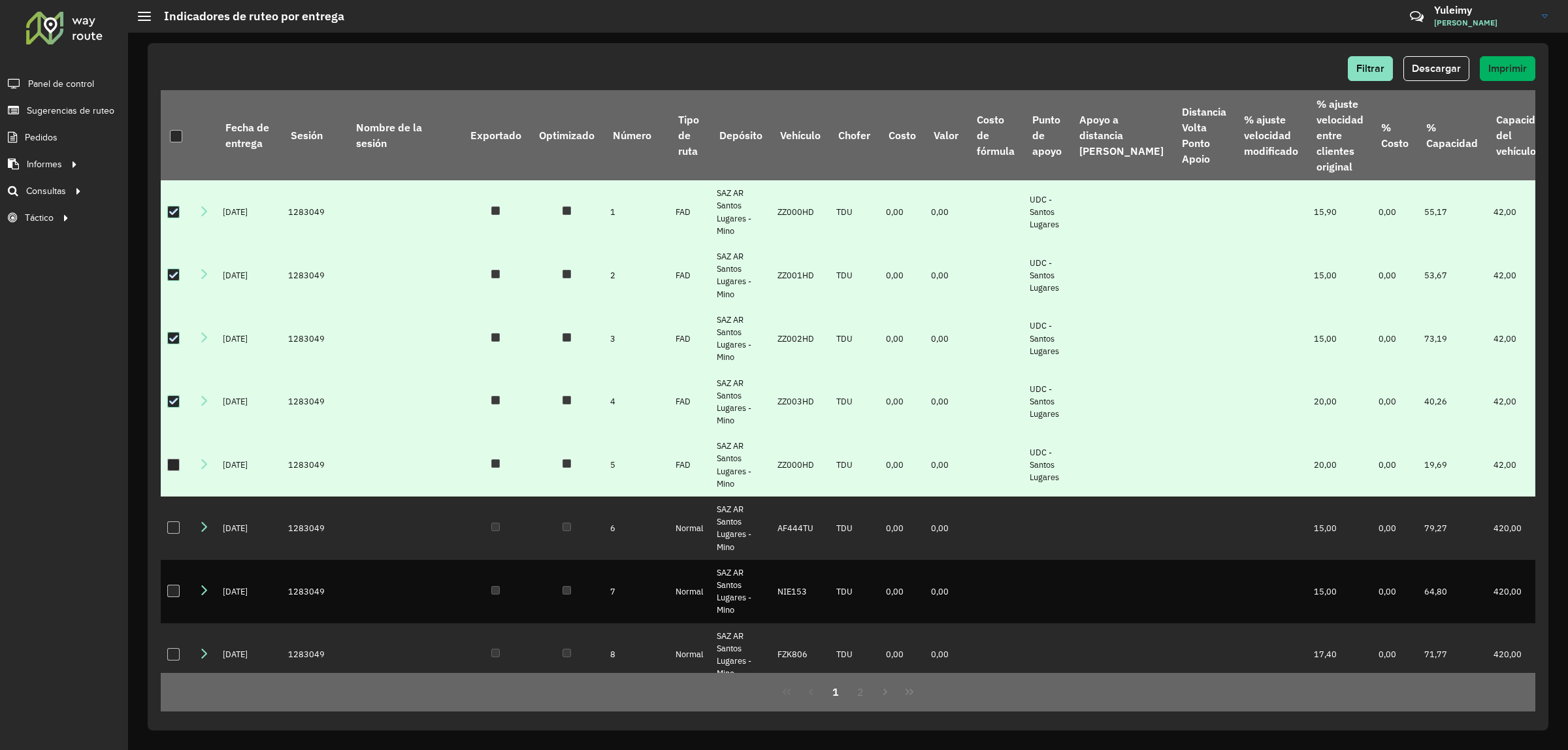
click at [165, 496] on td at bounding box center [176, 465] width 31 height 64
click at [171, 471] on div at bounding box center [173, 464] width 12 height 12
click at [1442, 59] on button "Descargar" at bounding box center [1436, 69] width 66 height 25
